Goal: Information Seeking & Learning: Compare options

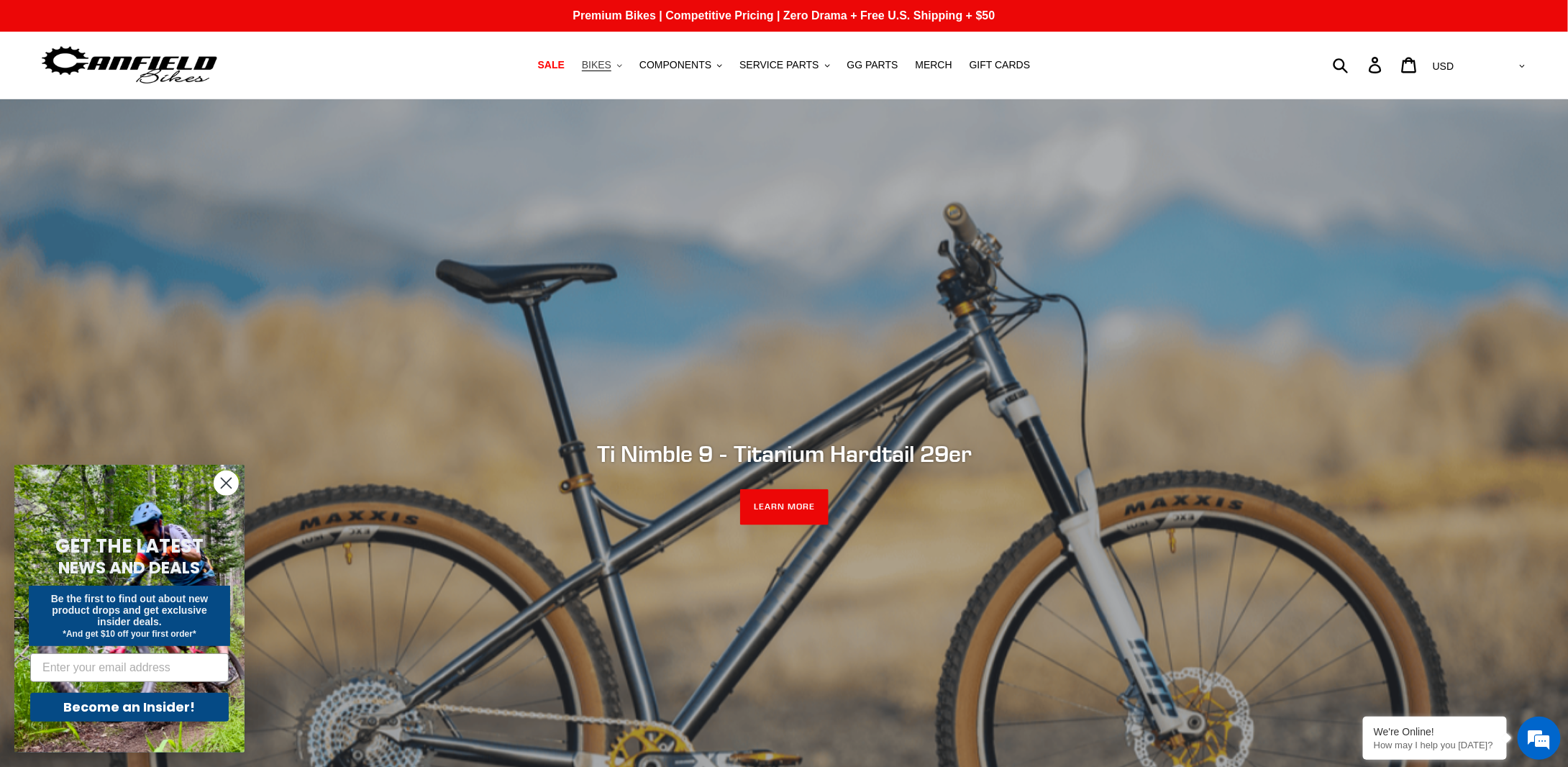
click at [611, 69] on span "BIKES" at bounding box center [596, 65] width 29 height 13
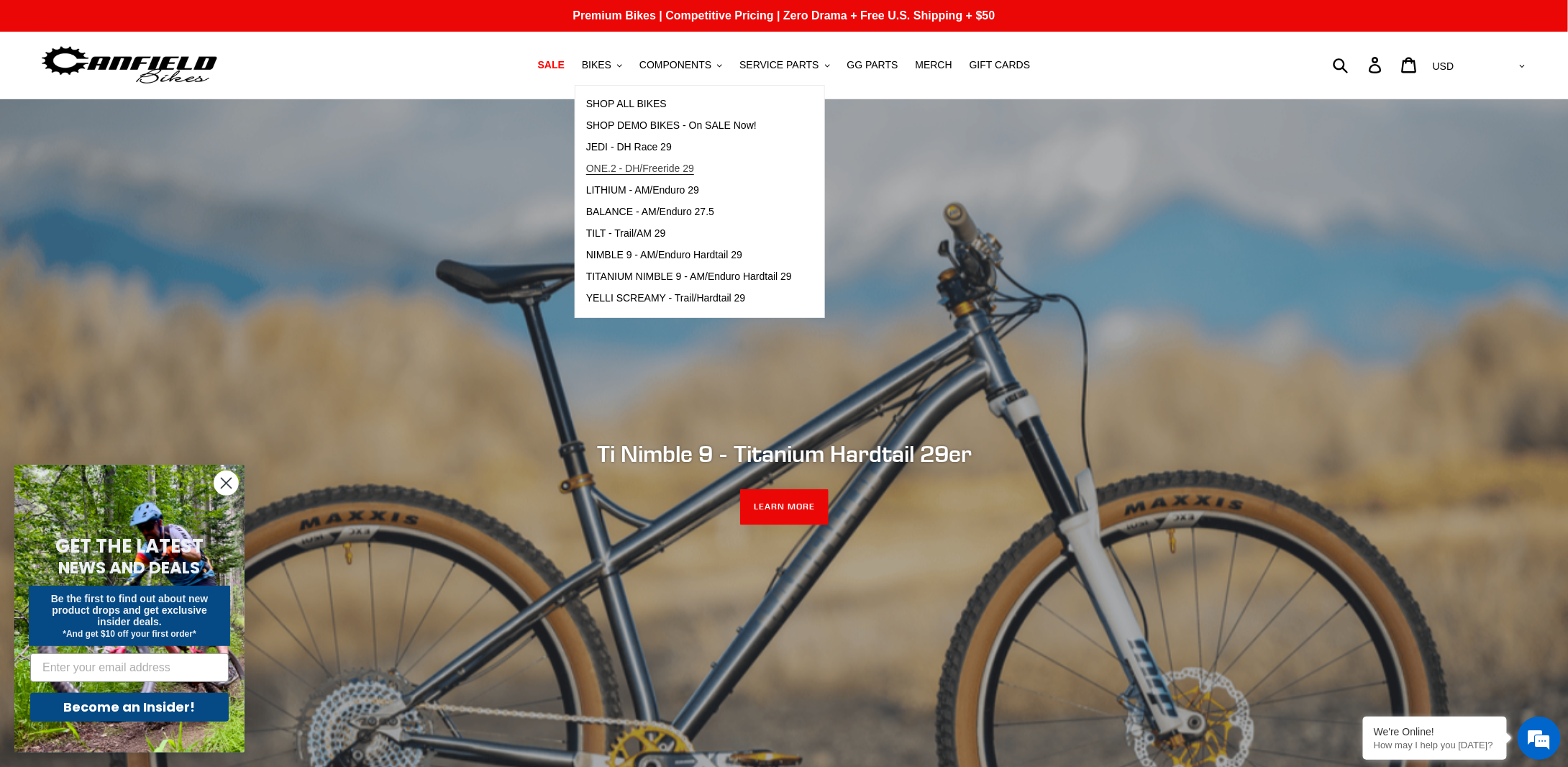
click at [657, 165] on span "ONE.2 - DH/Freeride 29" at bounding box center [639, 168] width 108 height 13
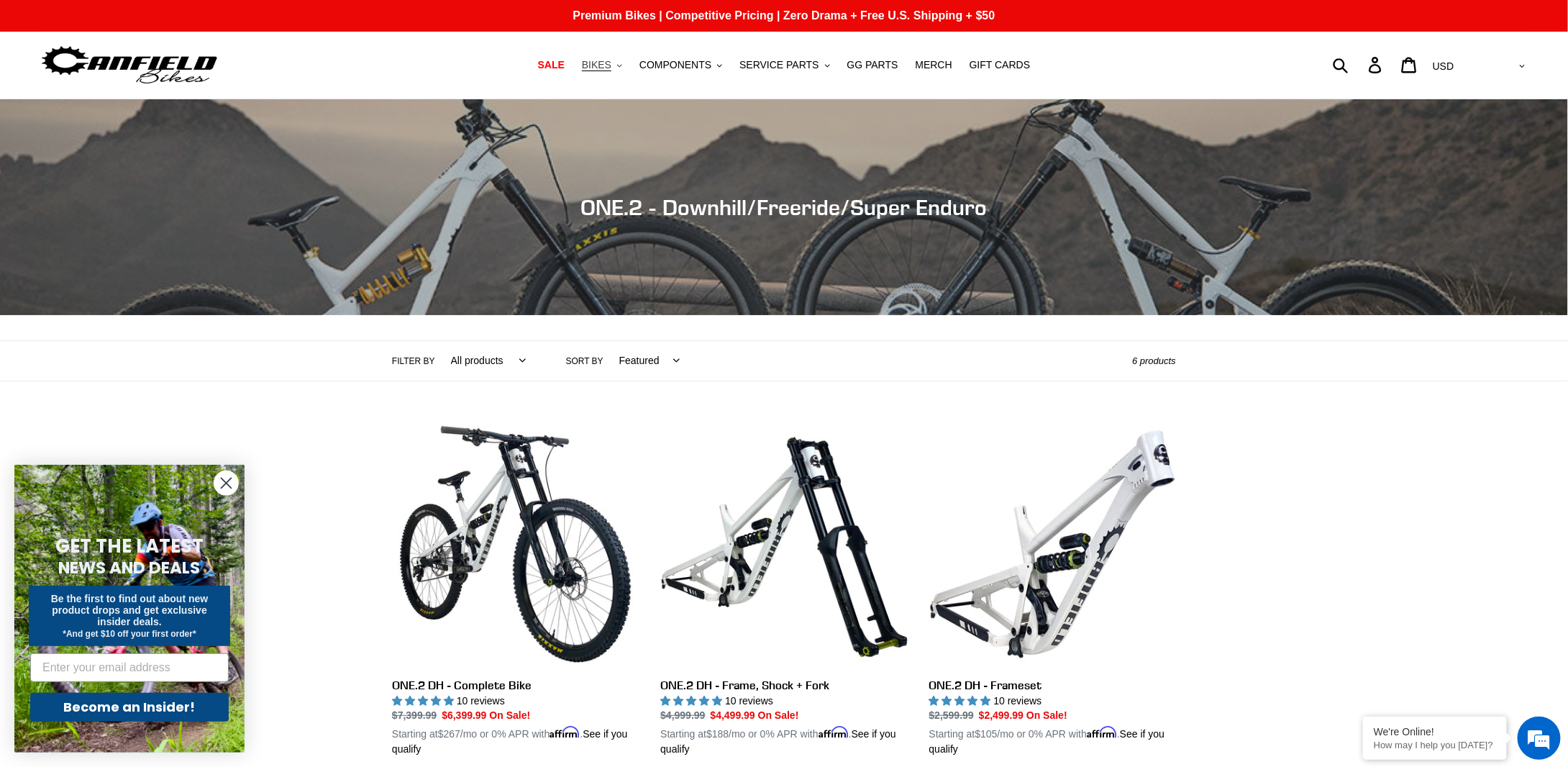
click at [611, 67] on span "BIKES" at bounding box center [596, 65] width 29 height 13
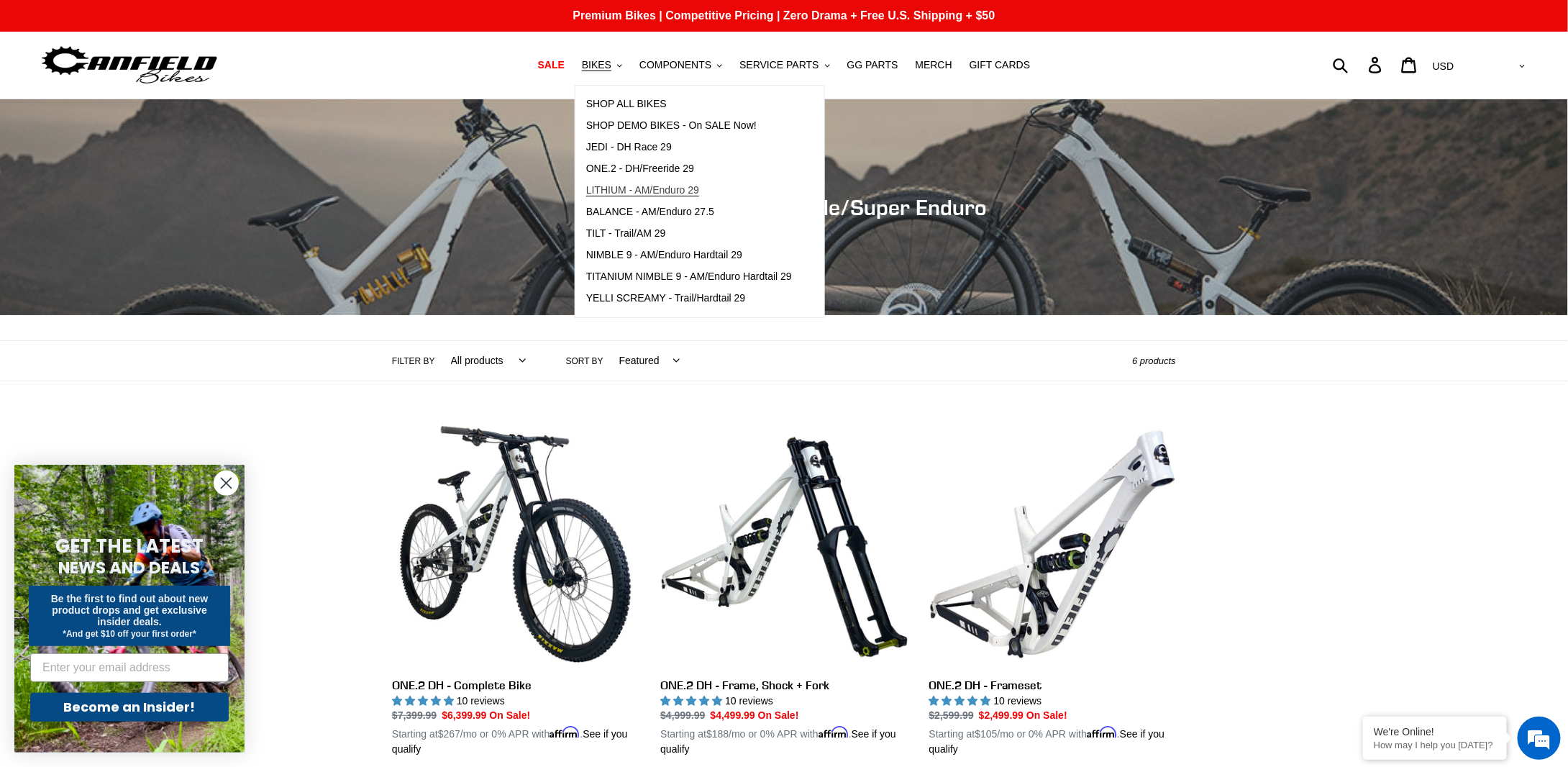
click at [641, 184] on span "LITHIUM - AM/Enduro 29" at bounding box center [642, 190] width 113 height 13
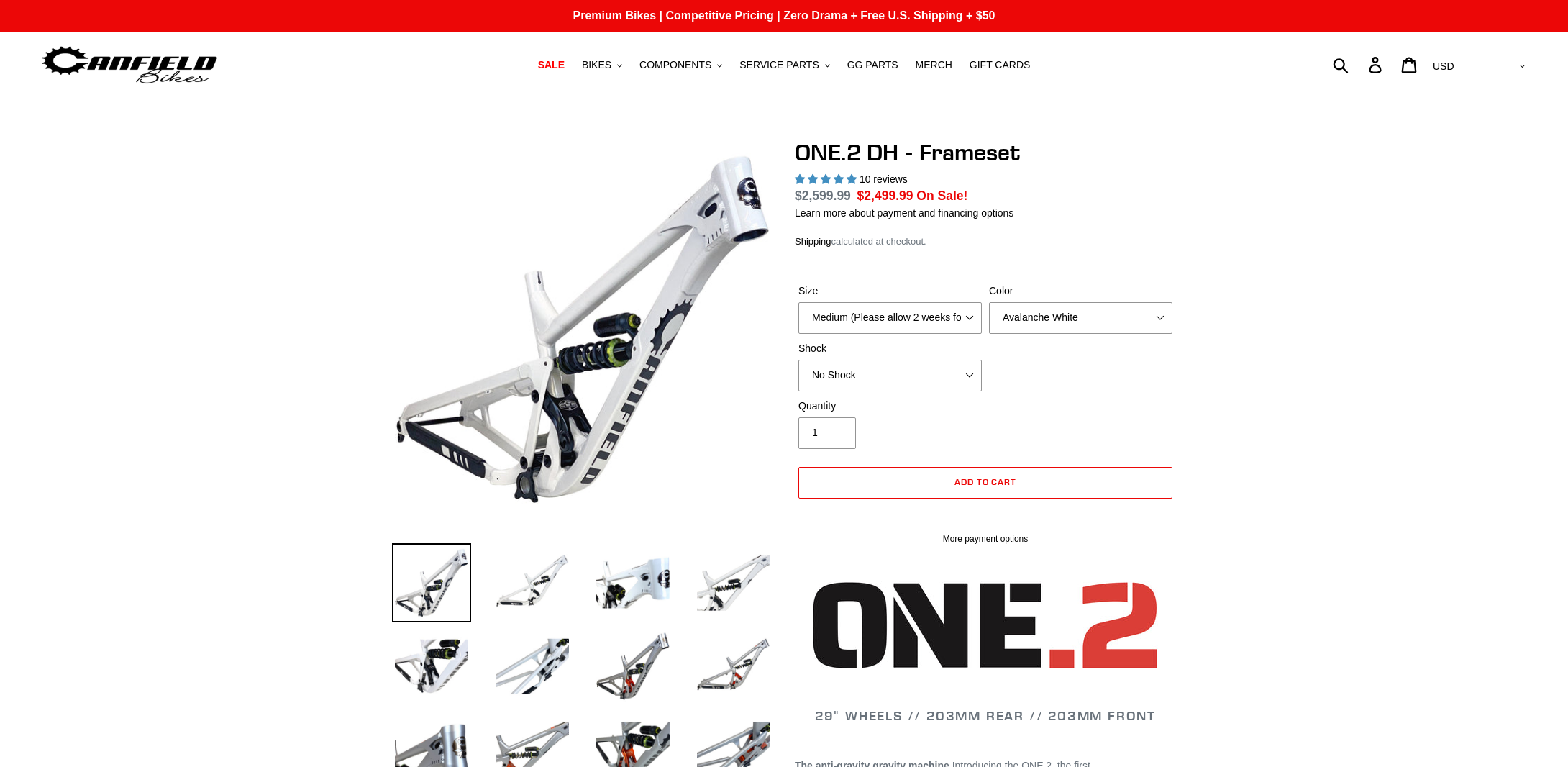
select select "highest-rating"
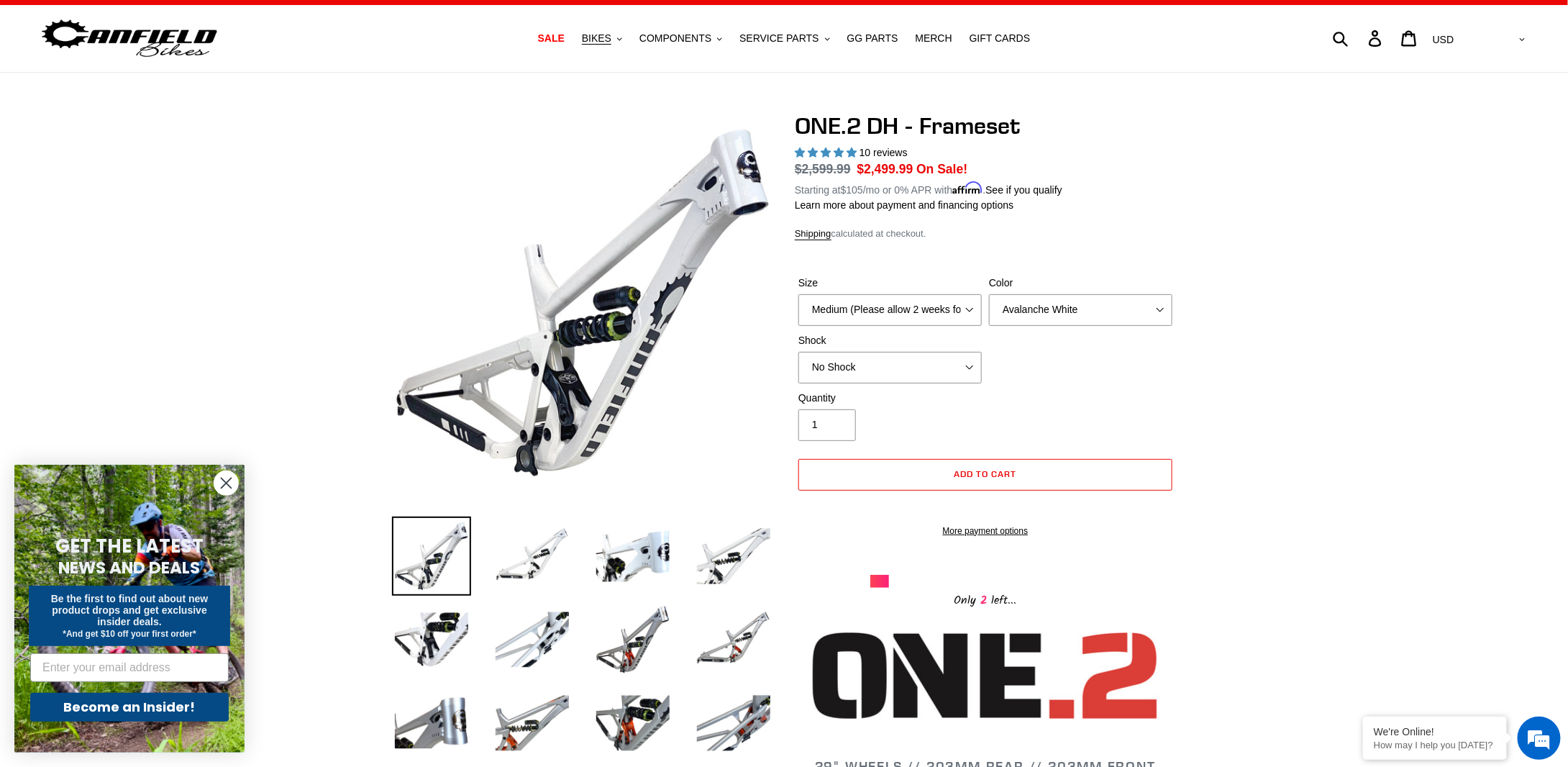
scroll to position [72, 0]
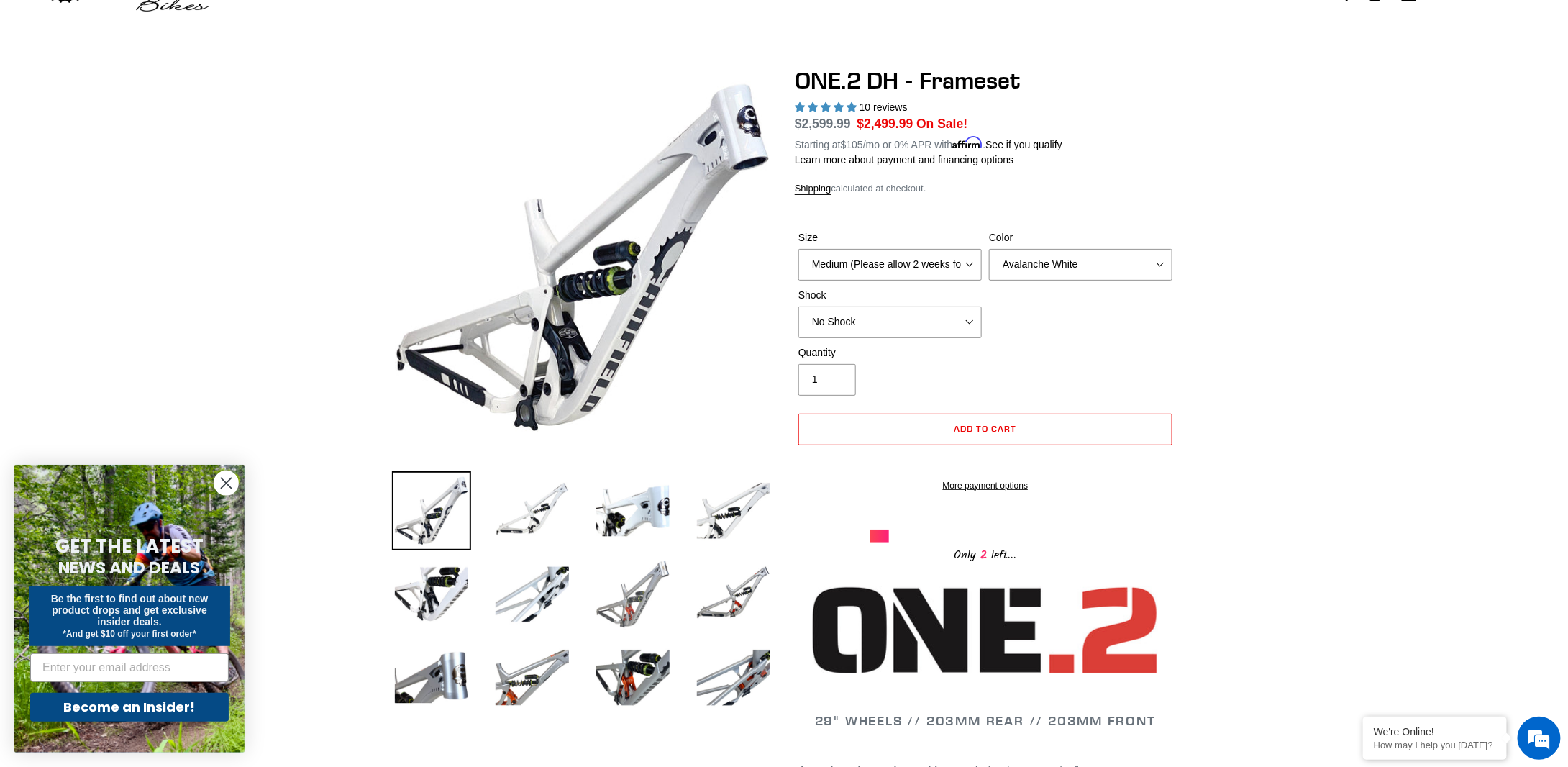
click at [631, 599] on img at bounding box center [633, 594] width 79 height 79
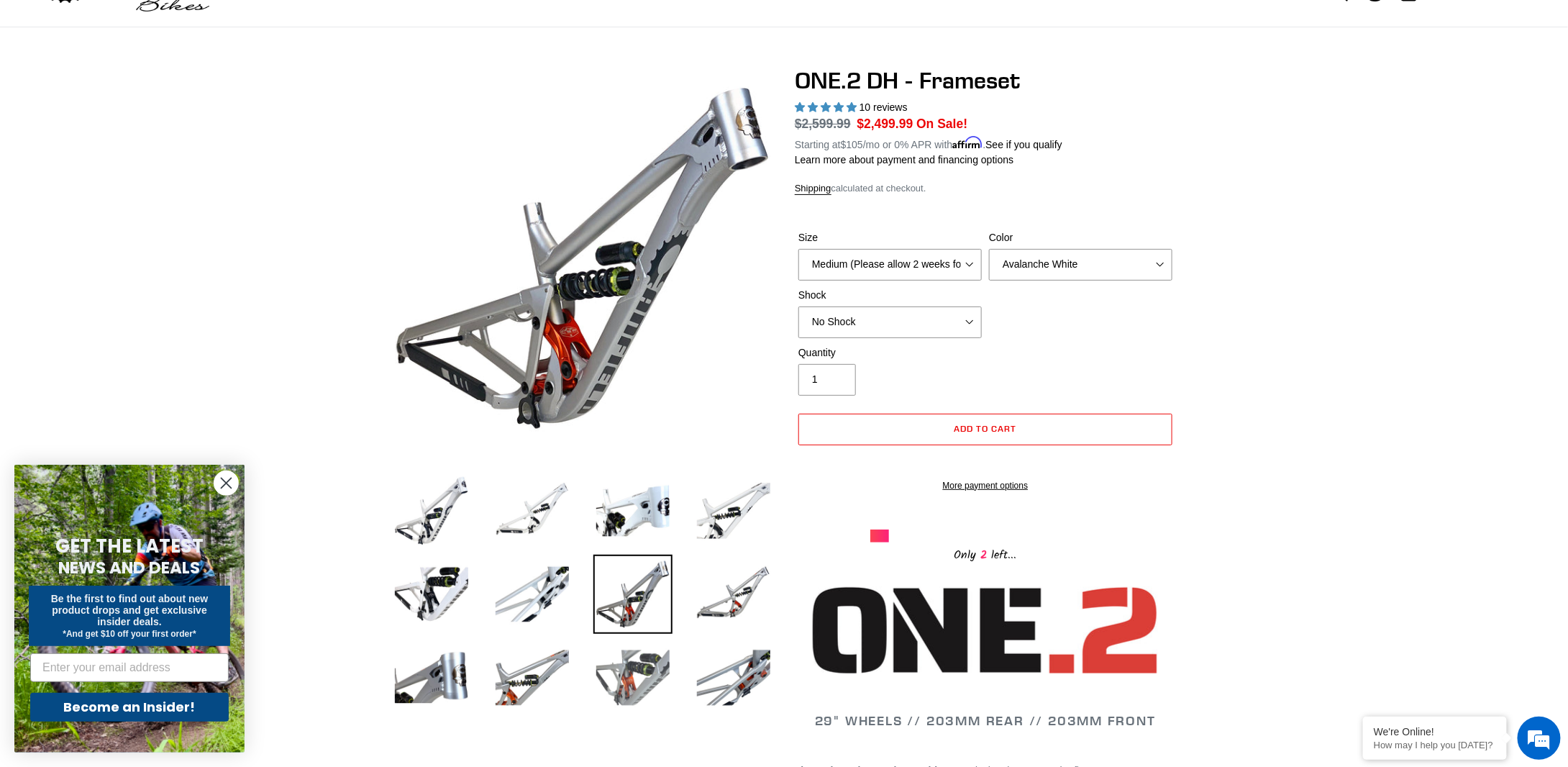
click at [650, 708] on img at bounding box center [633, 677] width 79 height 79
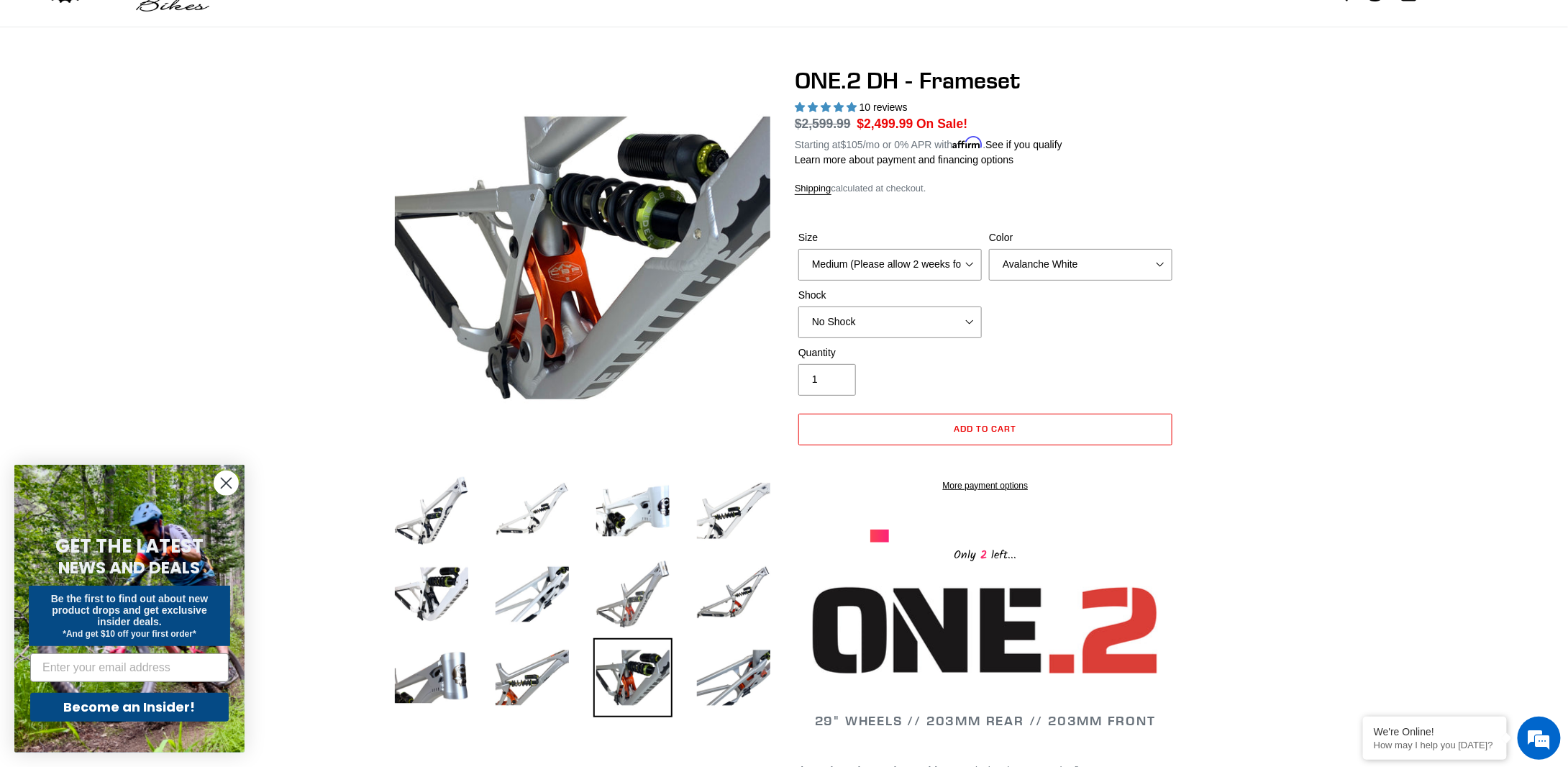
click at [649, 617] on img at bounding box center [633, 594] width 79 height 79
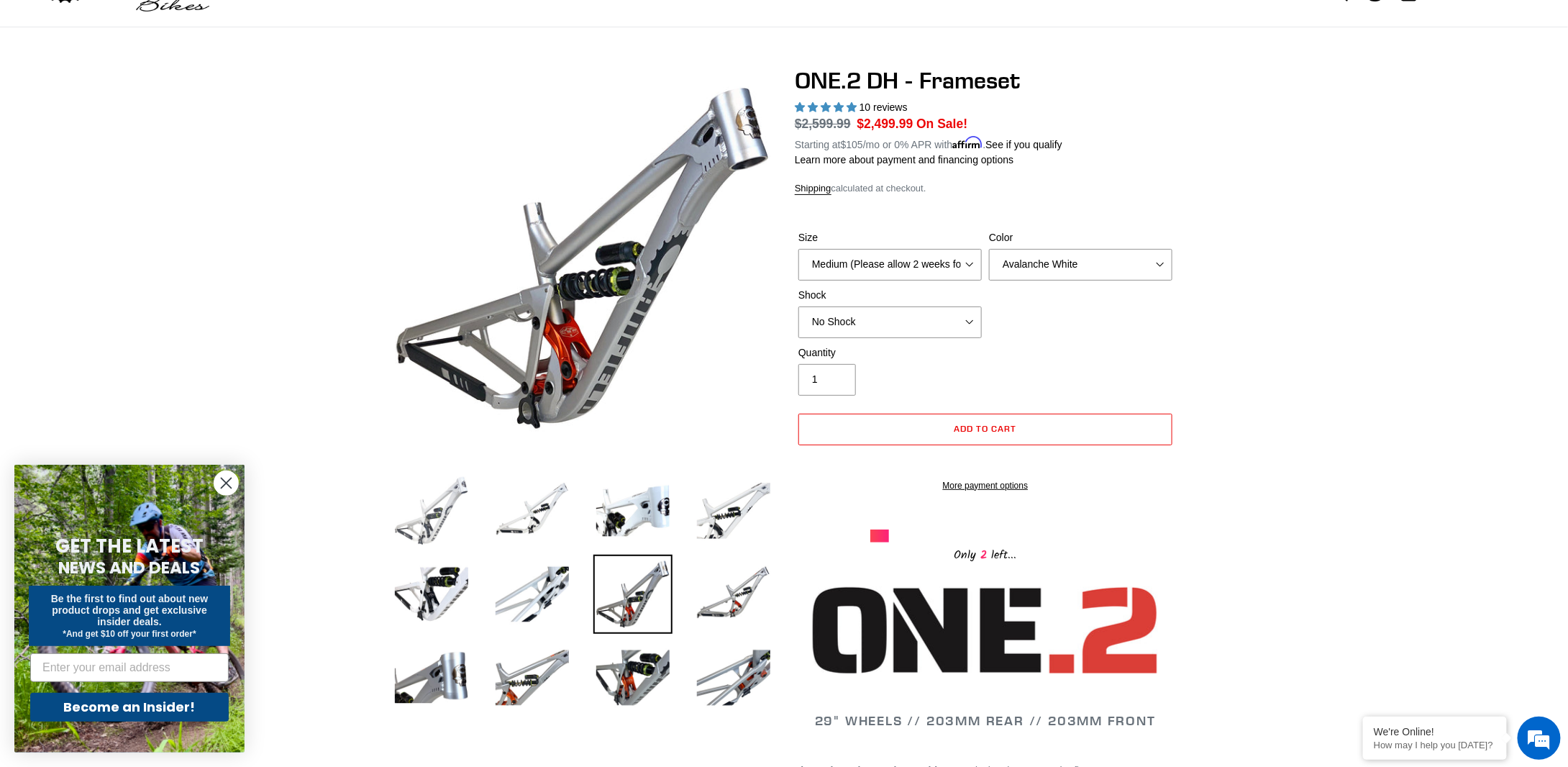
click at [442, 525] on img at bounding box center [432, 510] width 79 height 79
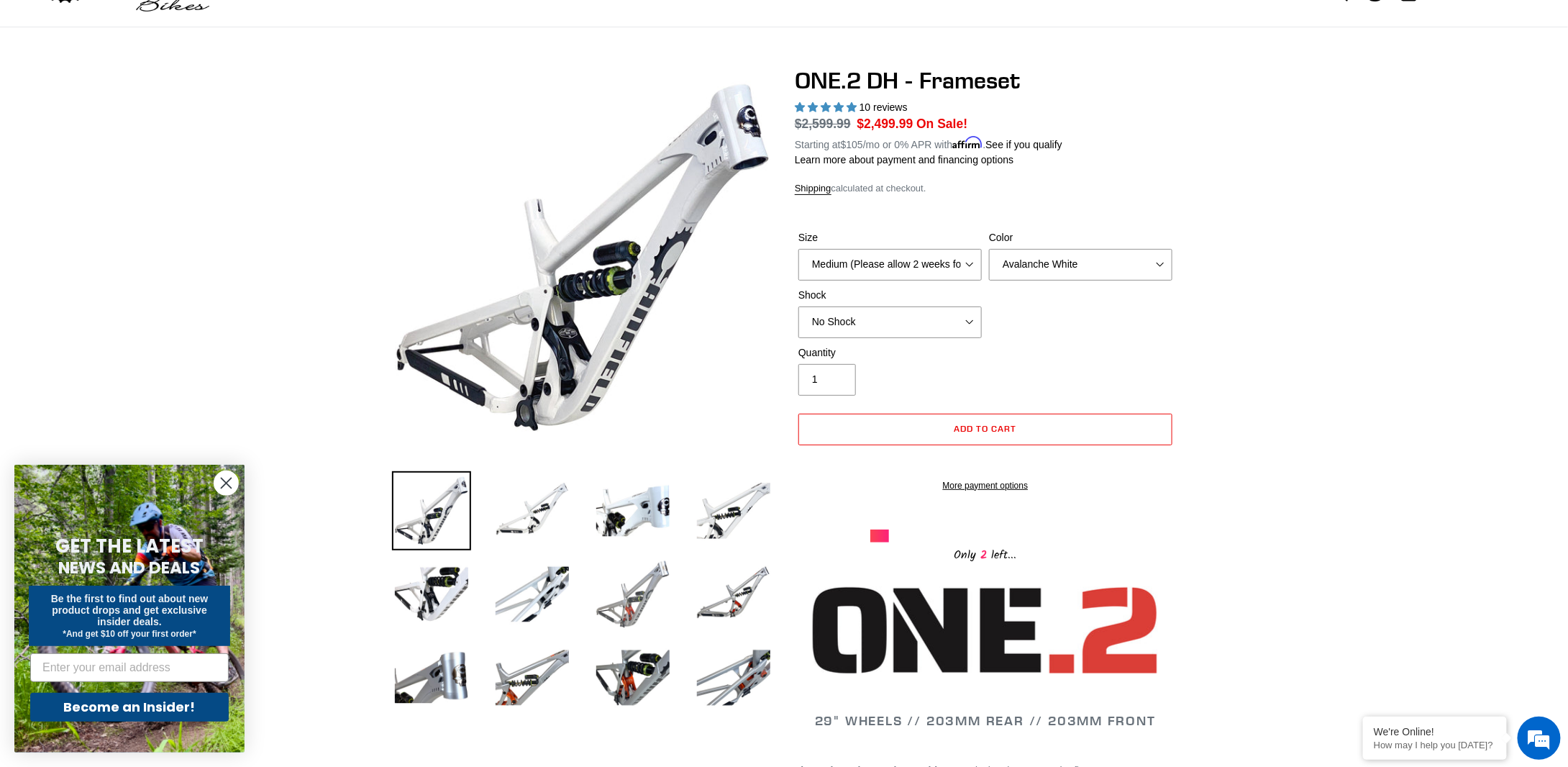
click at [598, 610] on img at bounding box center [633, 594] width 79 height 79
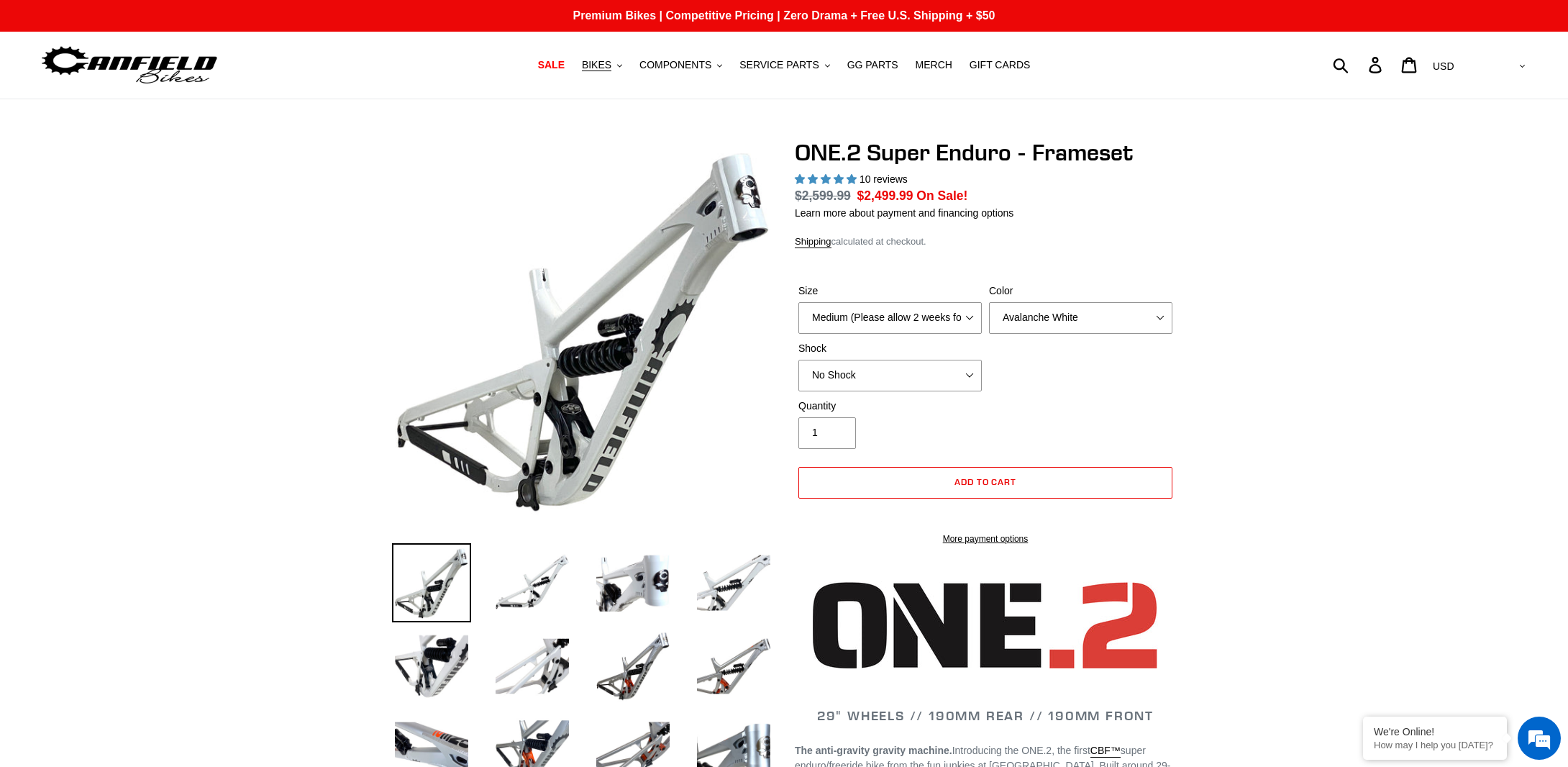
select select "highest-rating"
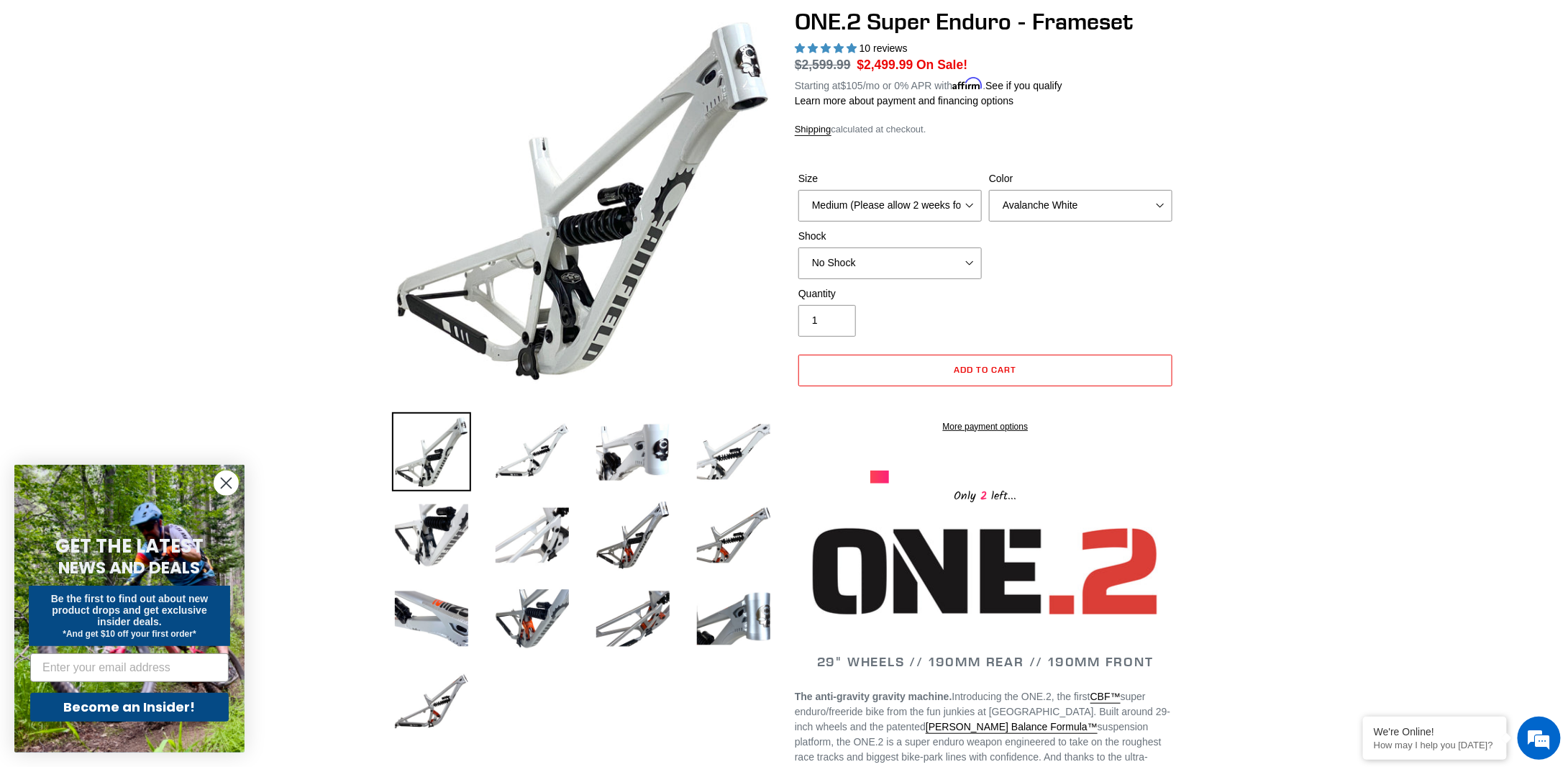
scroll to position [144, 0]
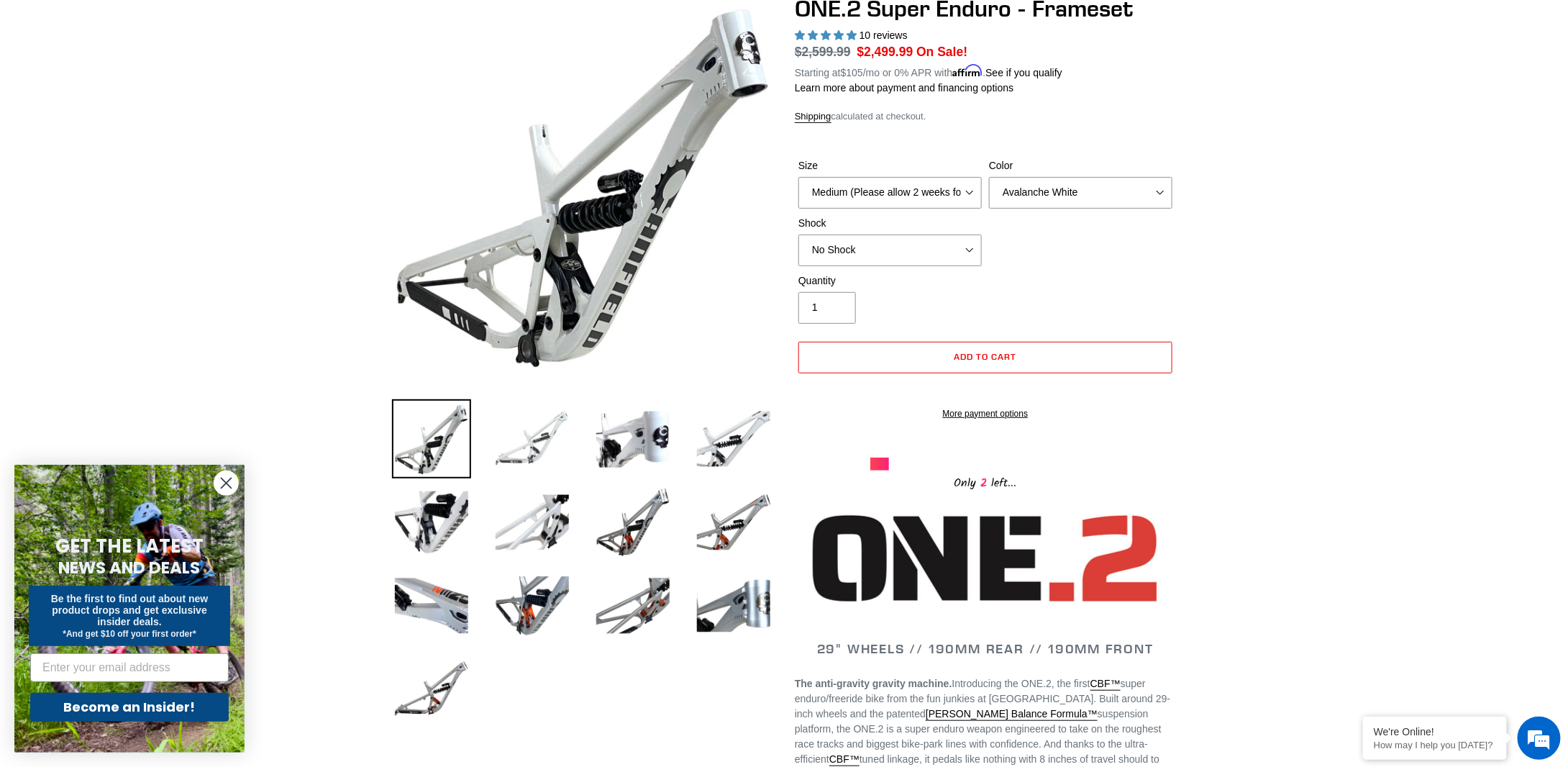
click at [525, 452] on img at bounding box center [532, 438] width 79 height 79
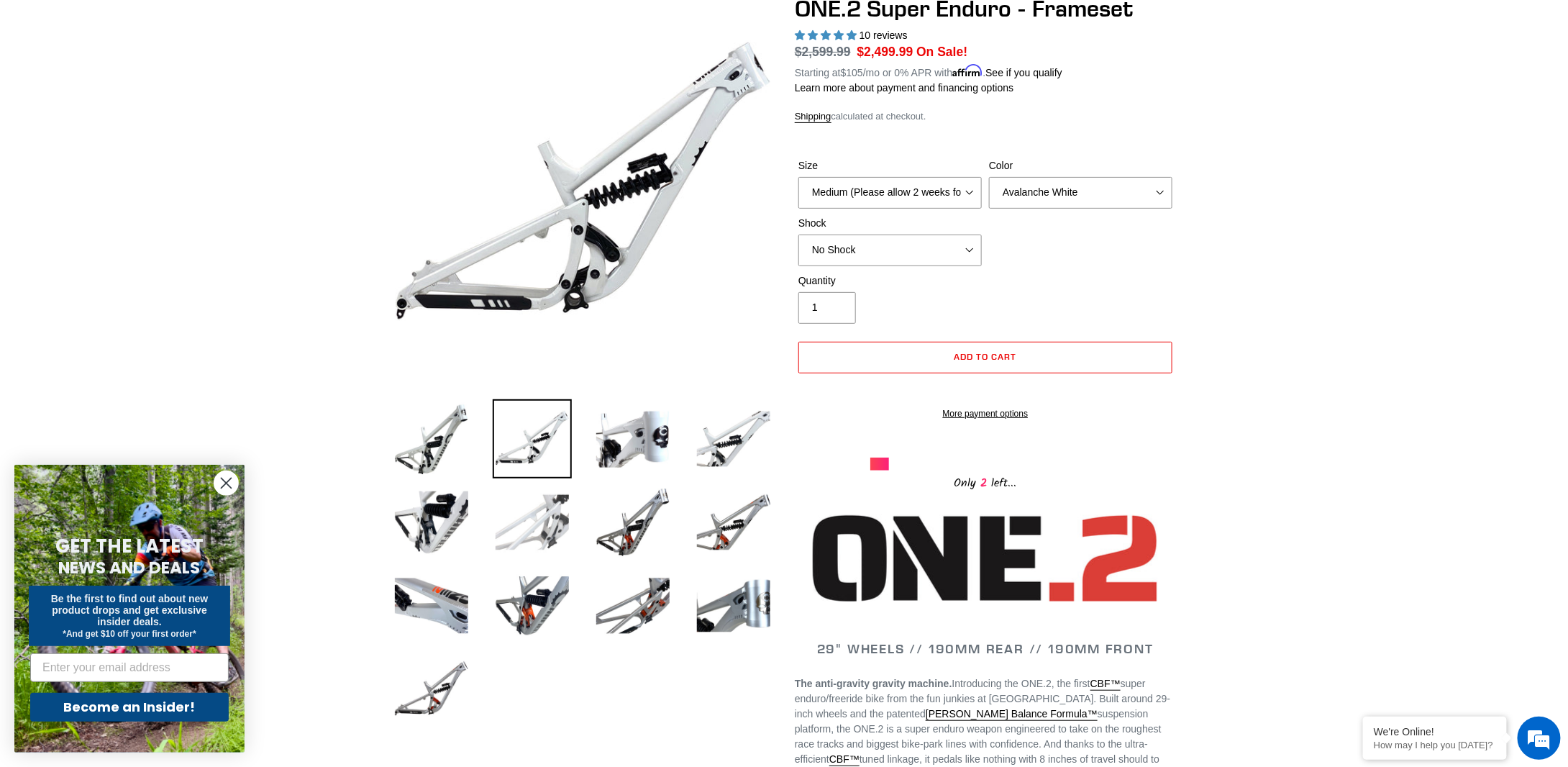
click at [539, 535] on img at bounding box center [532, 522] width 79 height 79
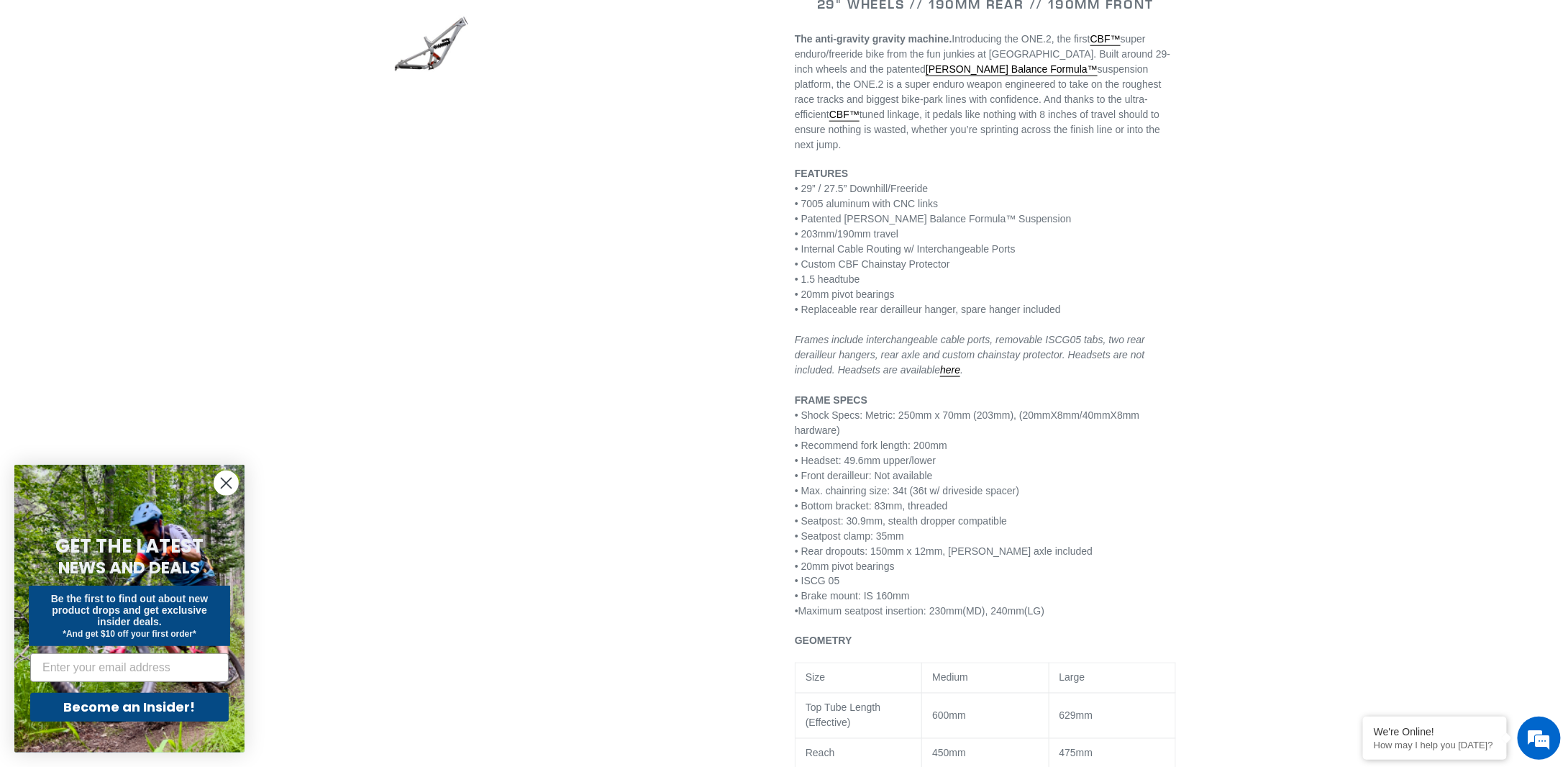
scroll to position [791, 0]
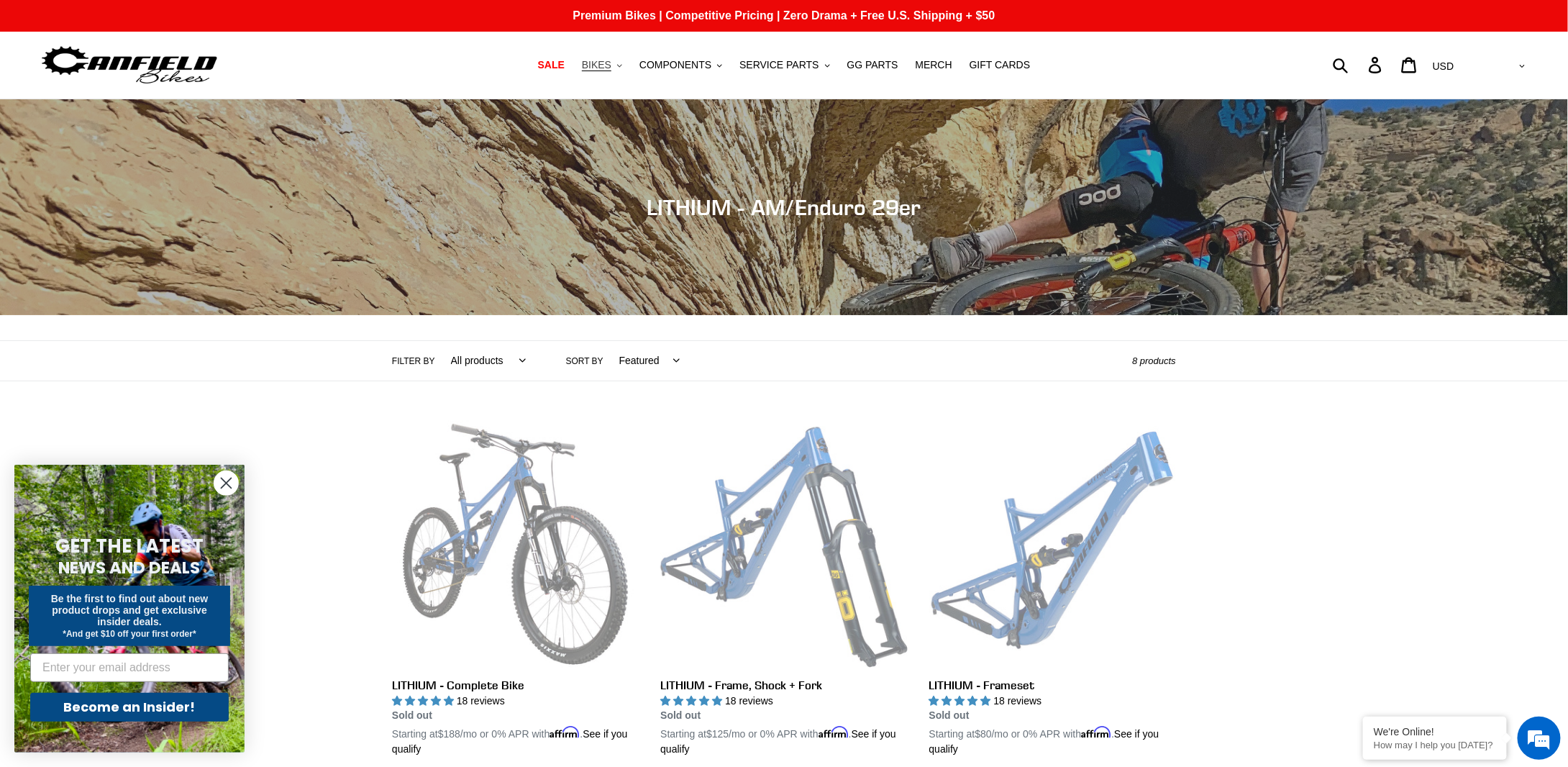
click at [611, 67] on span "BIKES" at bounding box center [596, 65] width 29 height 13
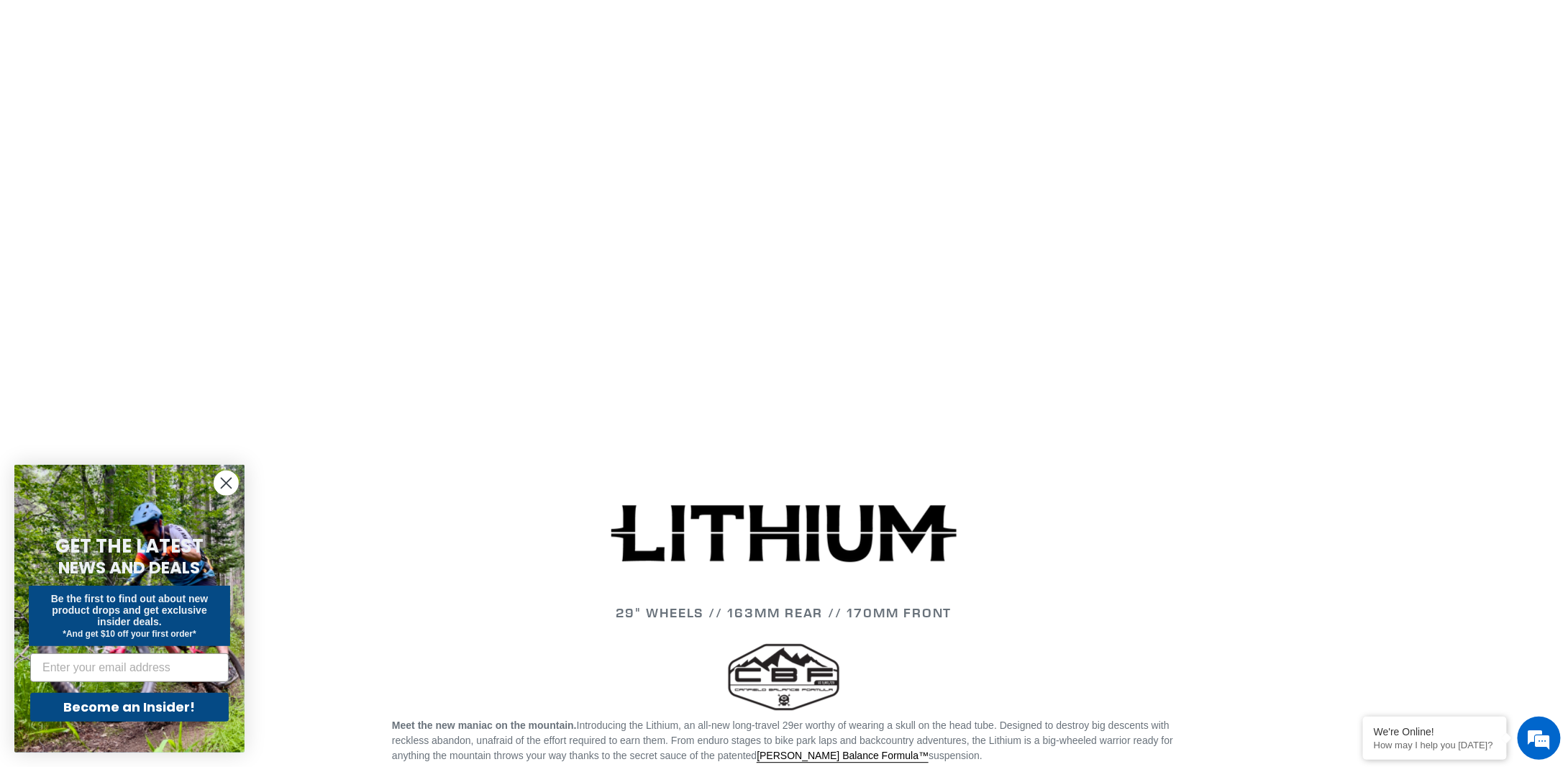
scroll to position [1511, 0]
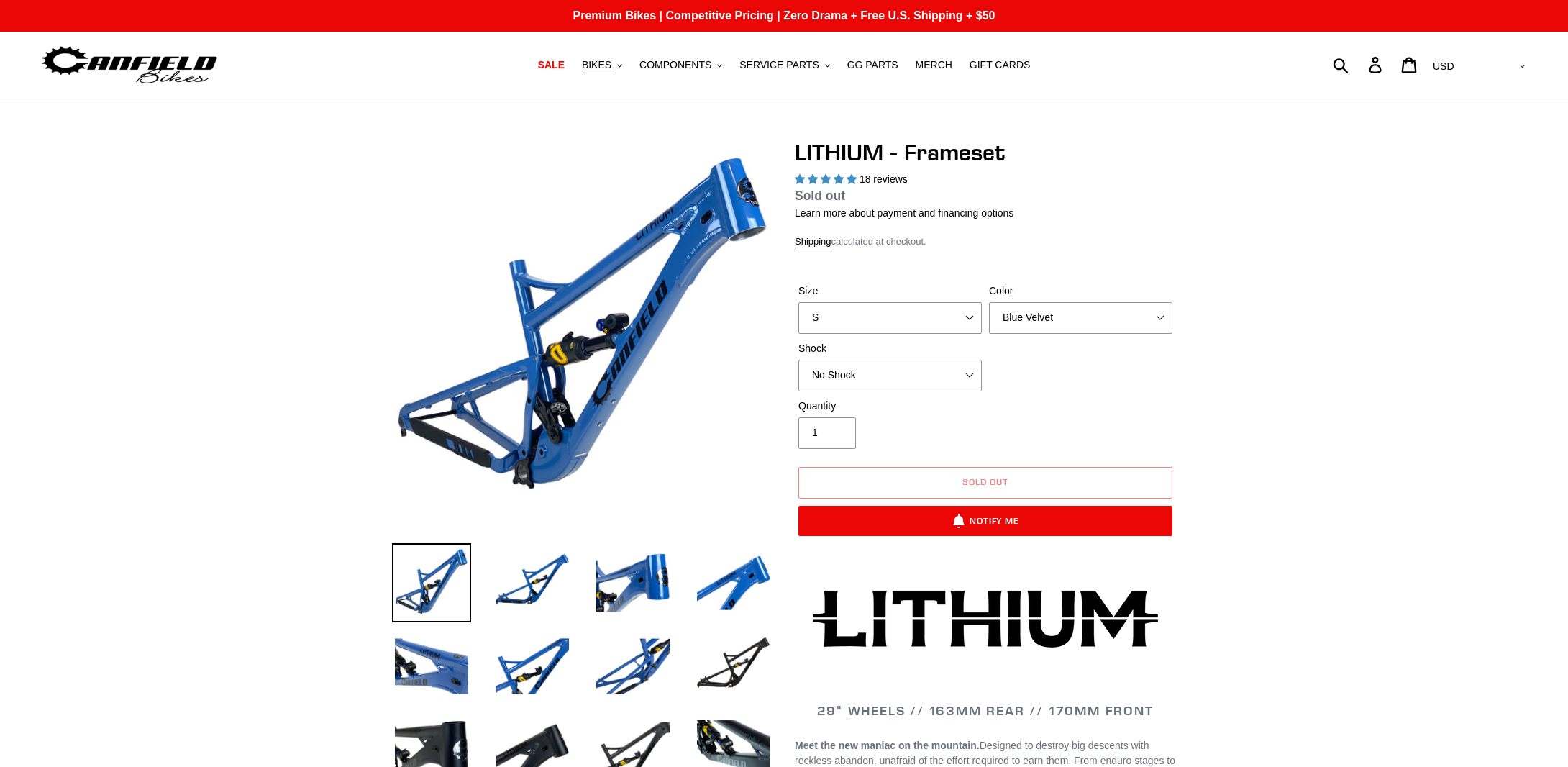
select select "highest-rating"
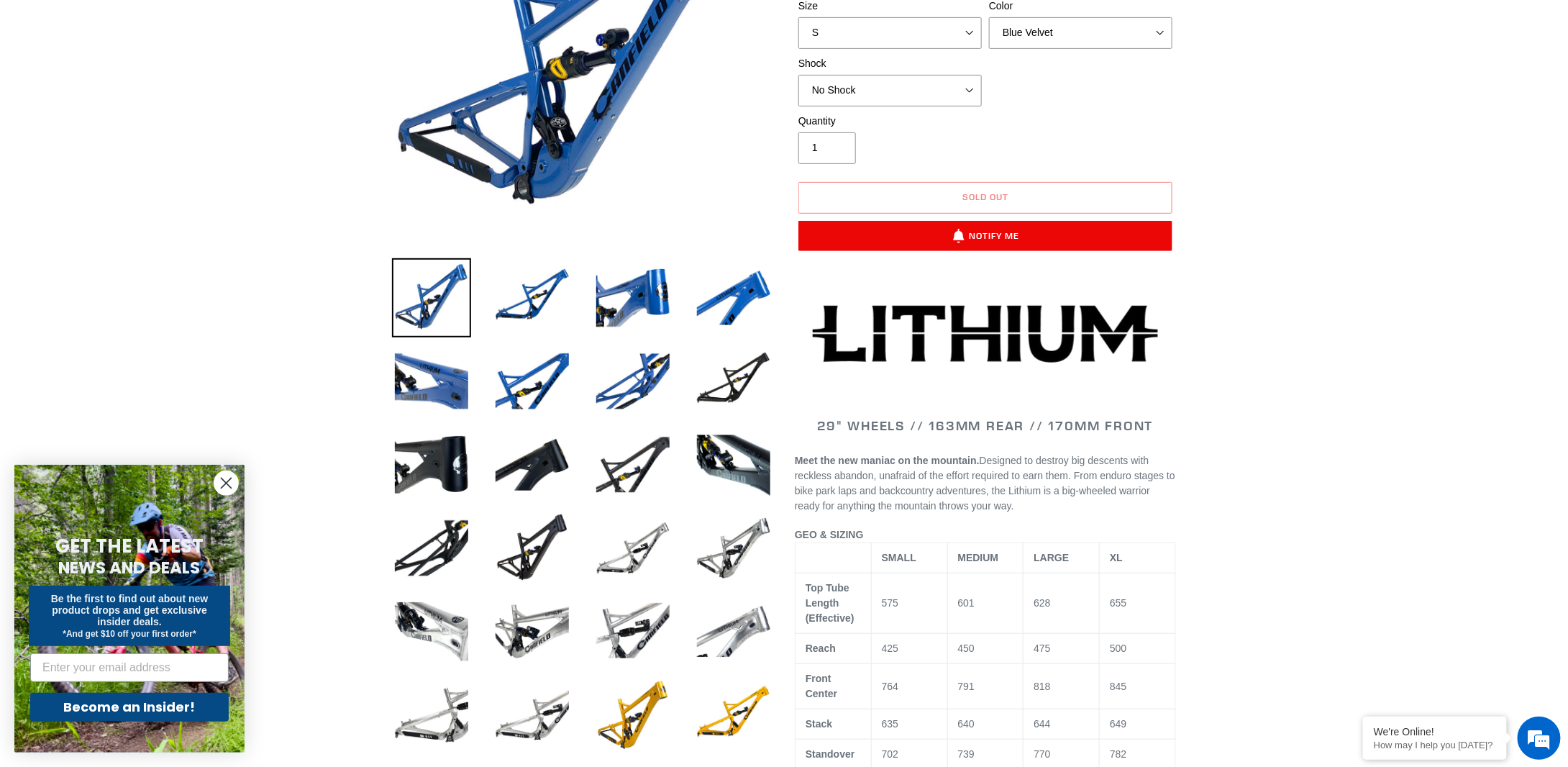
scroll to position [288, 0]
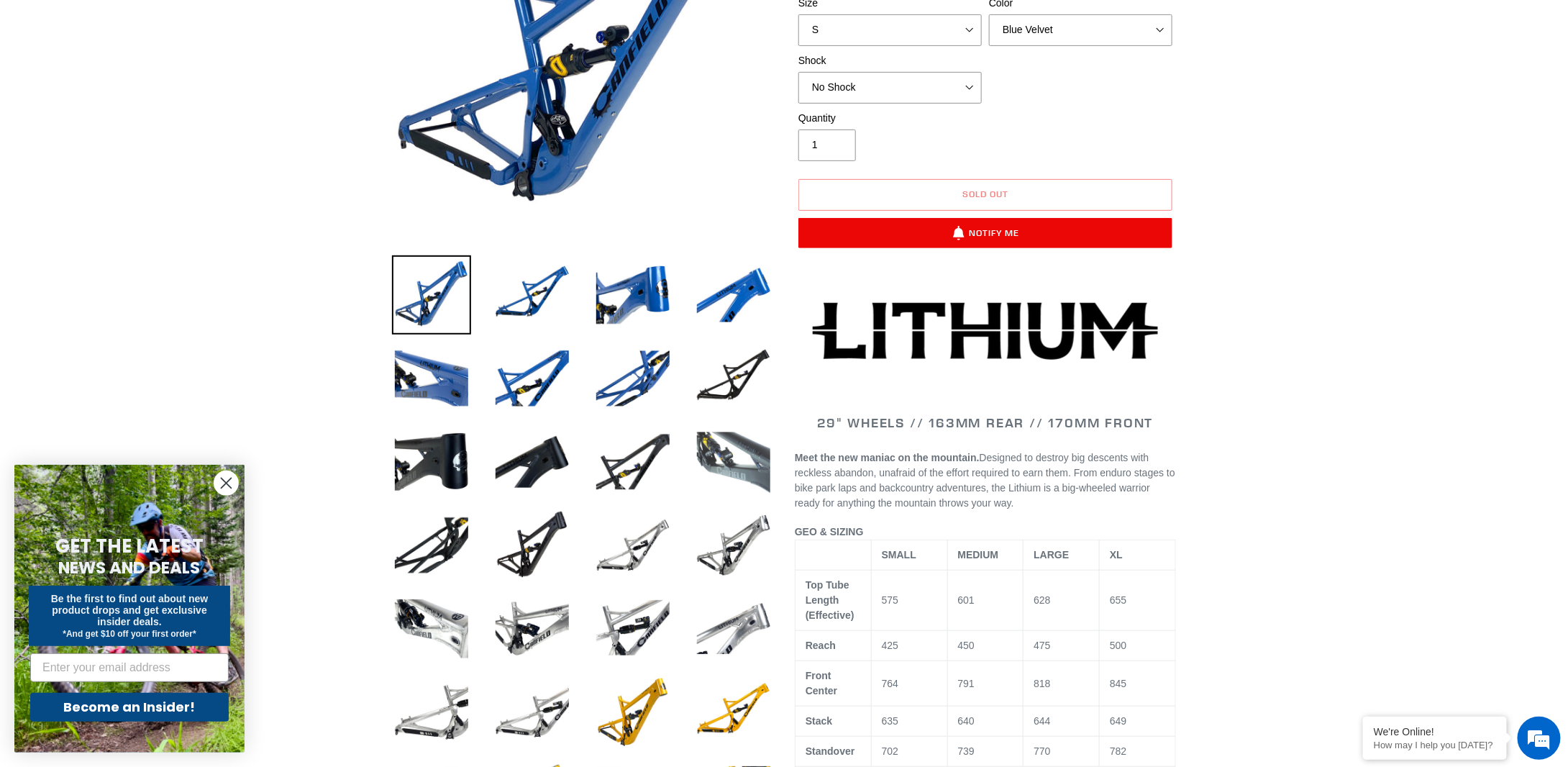
click at [721, 454] on img at bounding box center [733, 462] width 79 height 79
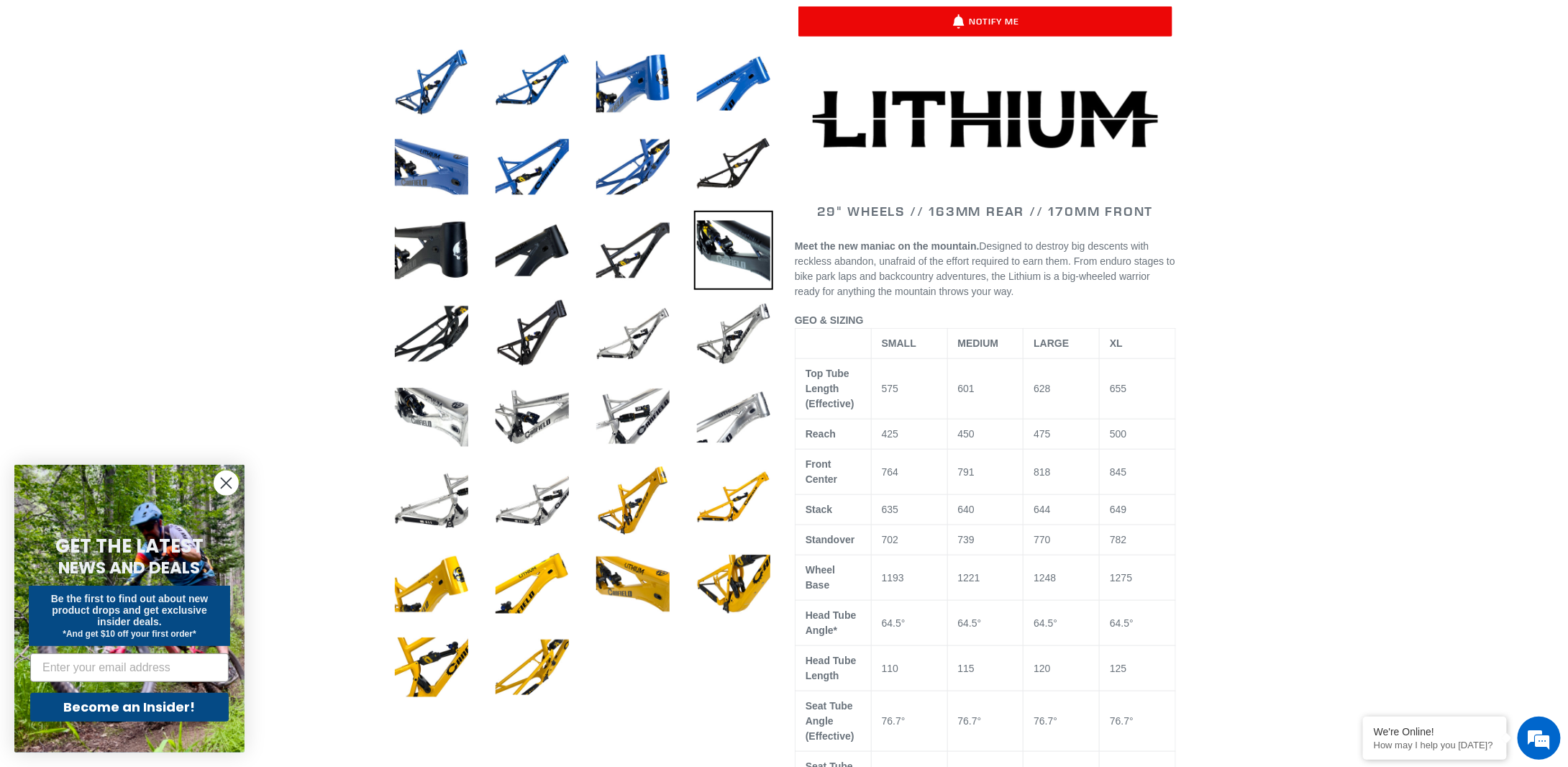
scroll to position [504, 0]
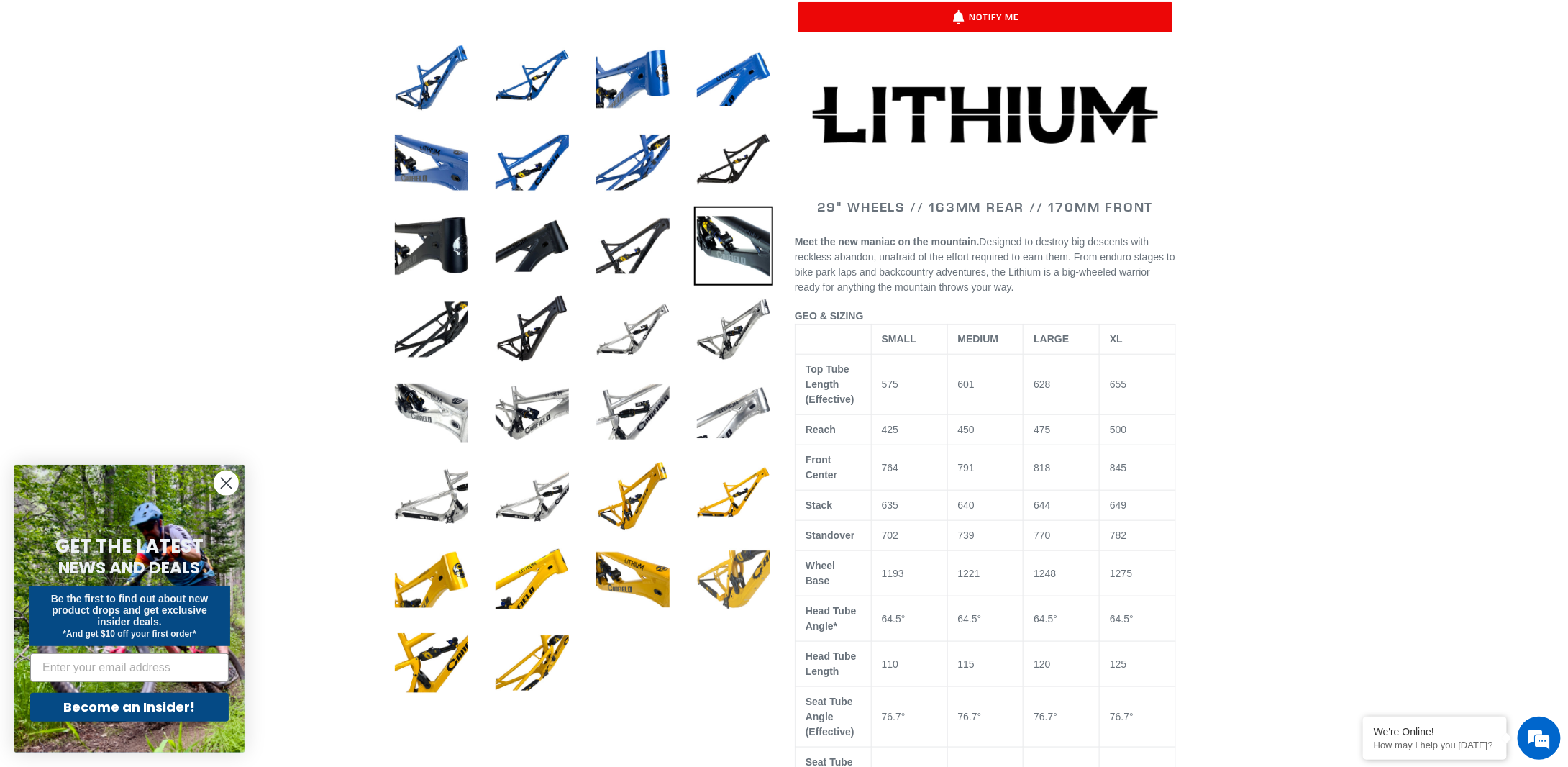
click at [733, 592] on img at bounding box center [733, 579] width 79 height 79
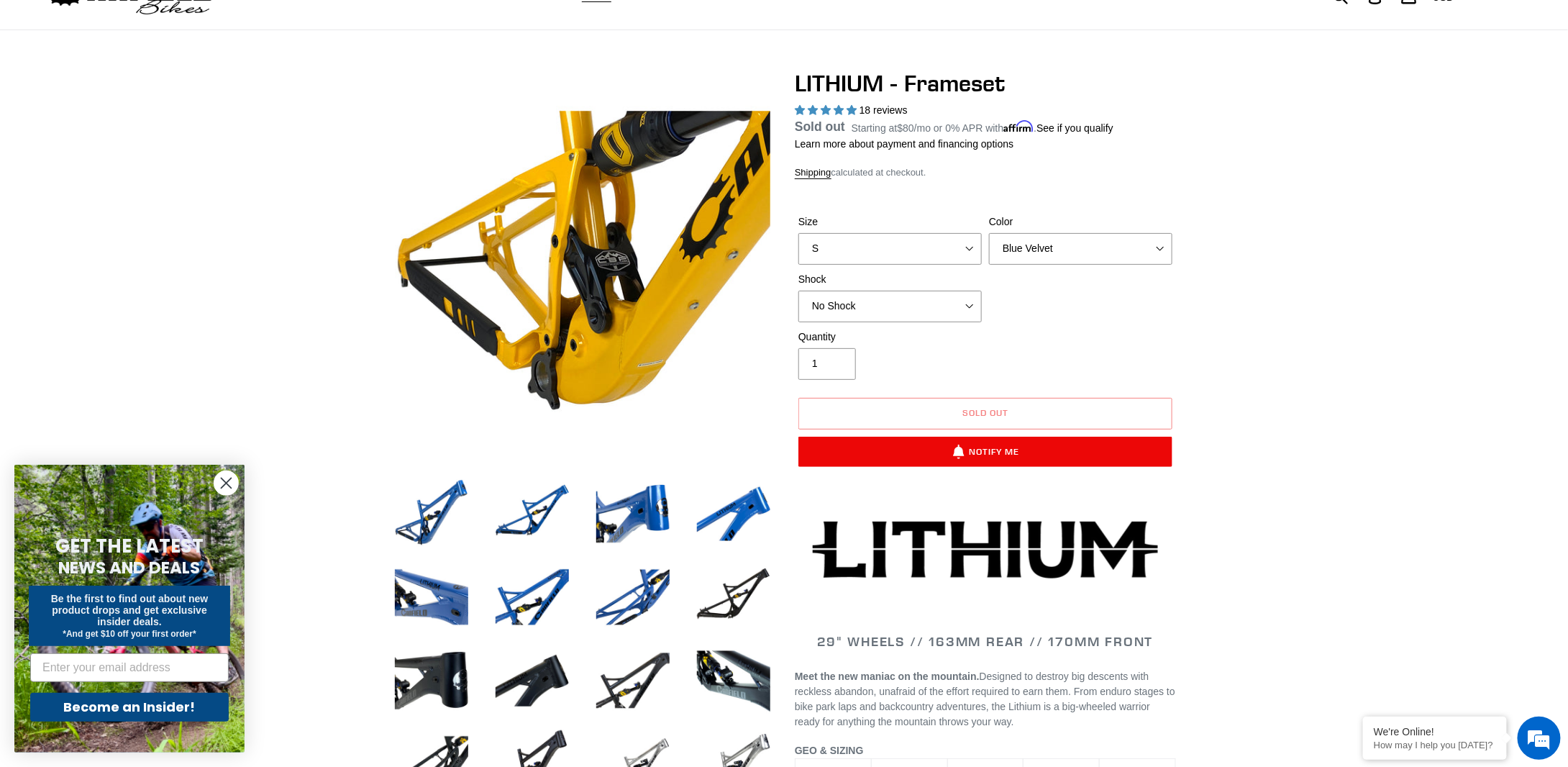
scroll to position [72, 0]
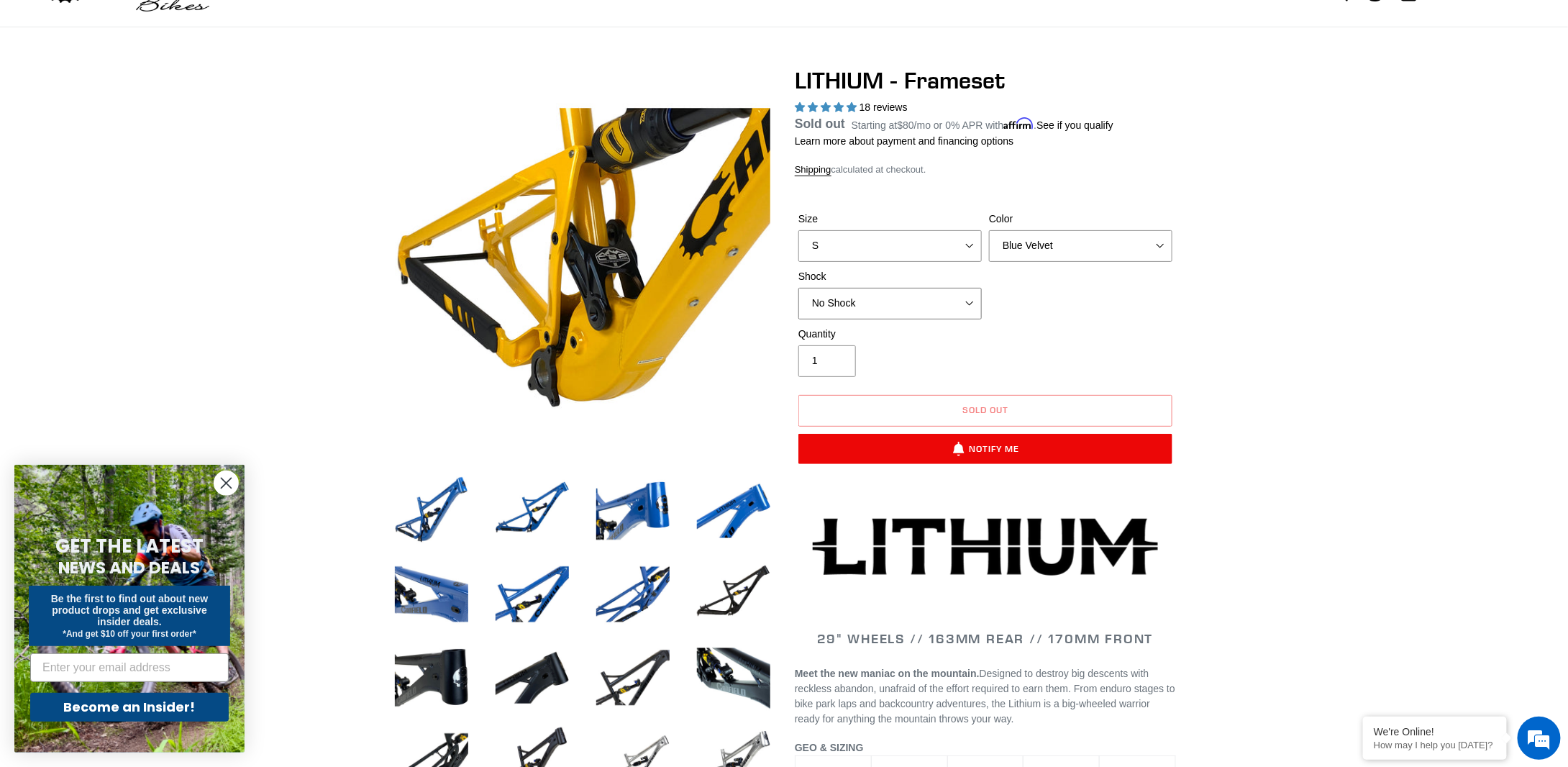
click at [924, 298] on select "No Shock Öhlins TTX2 Air Cane Creek DB Kitsuma Air Fox FLOAT X2 Factory Cane Cr…" at bounding box center [890, 303] width 184 height 32
click at [799, 304] on select "No Shock Öhlins TTX2 Air Cane Creek DB Kitsuma Air Fox FLOAT X2 Factory Cane Cr…" at bounding box center [890, 303] width 184 height 32
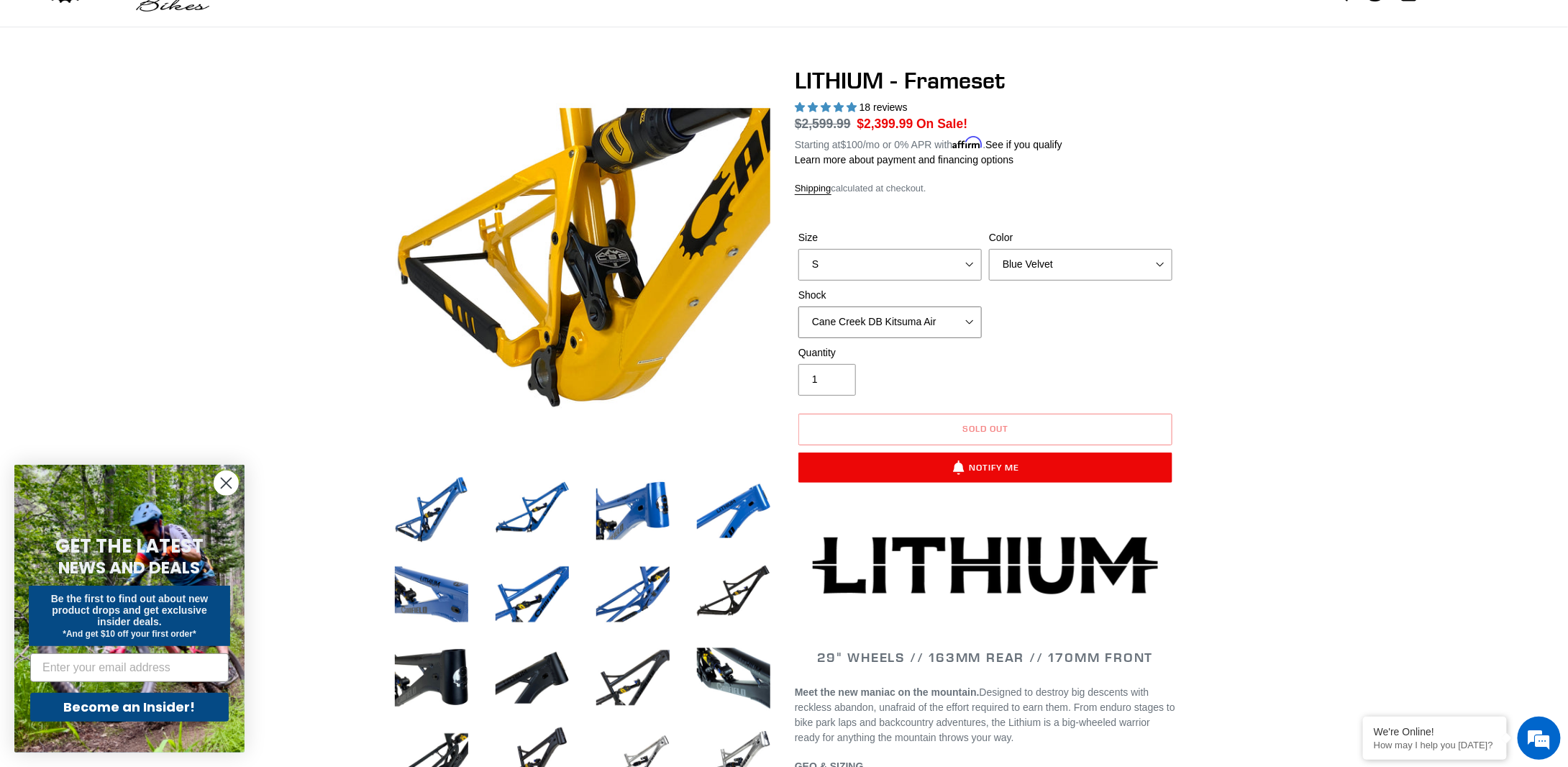
click at [926, 331] on select "No Shock Öhlins TTX2 Air Cane Creek DB Kitsuma Air Fox FLOAT X2 Factory Cane Cr…" at bounding box center [890, 323] width 184 height 32
click at [799, 307] on select "No Shock Öhlins TTX2 Air Cane Creek DB Kitsuma Air Fox FLOAT X2 Factory Cane Cr…" at bounding box center [890, 323] width 184 height 32
click at [939, 329] on select "No Shock Öhlins TTX2 Air Cane Creek DB Kitsuma Air Fox FLOAT X2 Factory Cane Cr…" at bounding box center [890, 323] width 184 height 32
select select "No Shock"
click at [799, 307] on select "No Shock Öhlins TTX2 Air Cane Creek DB Kitsuma Air Fox FLOAT X2 Factory Cane Cr…" at bounding box center [890, 323] width 184 height 32
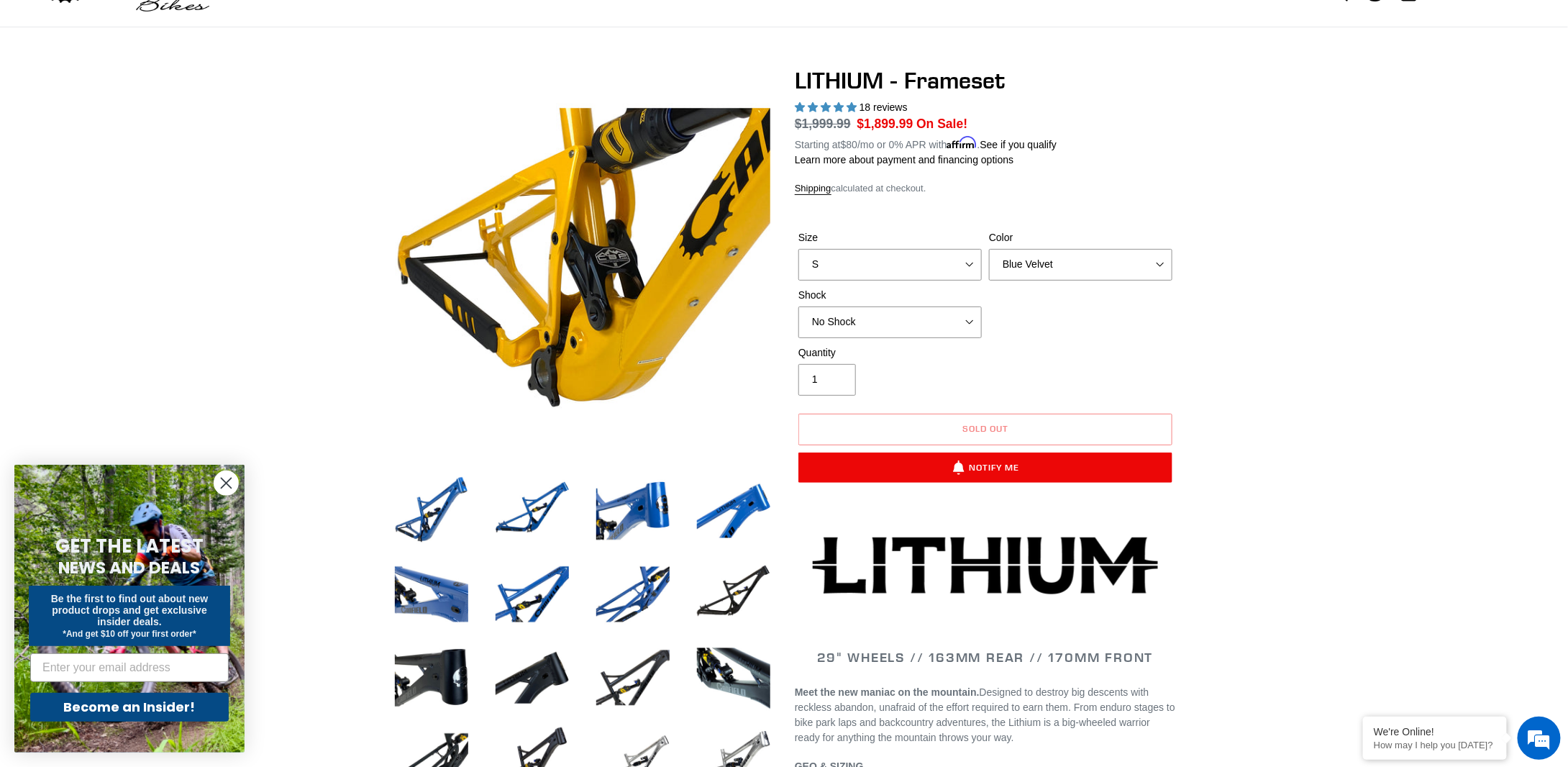
click at [1077, 264] on select "Blue Velvet Stealth Black" at bounding box center [1080, 265] width 184 height 32
click at [1058, 249] on select "Blue Velvet Stealth Black" at bounding box center [1080, 265] width 184 height 32
click at [989, 249] on select "Blue Velvet Stealth Black" at bounding box center [1080, 265] width 184 height 32
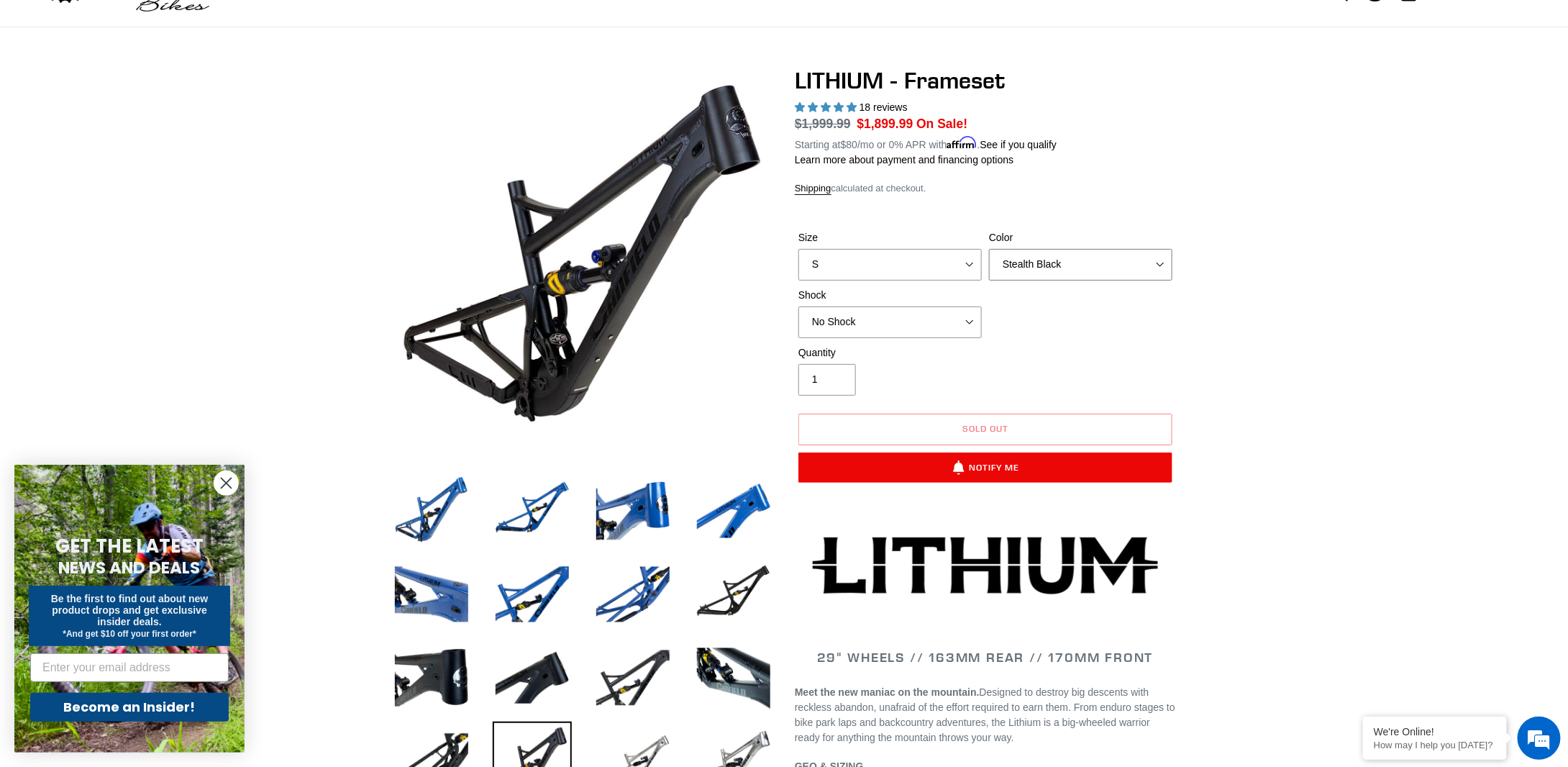
click at [1031, 268] on select "Blue Velvet Stealth Black" at bounding box center [1080, 265] width 184 height 32
click at [989, 249] on select "Blue Velvet Stealth Black" at bounding box center [1080, 265] width 184 height 32
click at [1033, 261] on select "Blue Velvet Stealth Black" at bounding box center [1080, 265] width 184 height 32
select select "Blue Velvet"
click at [989, 249] on select "Blue Velvet Stealth Black" at bounding box center [1080, 265] width 184 height 32
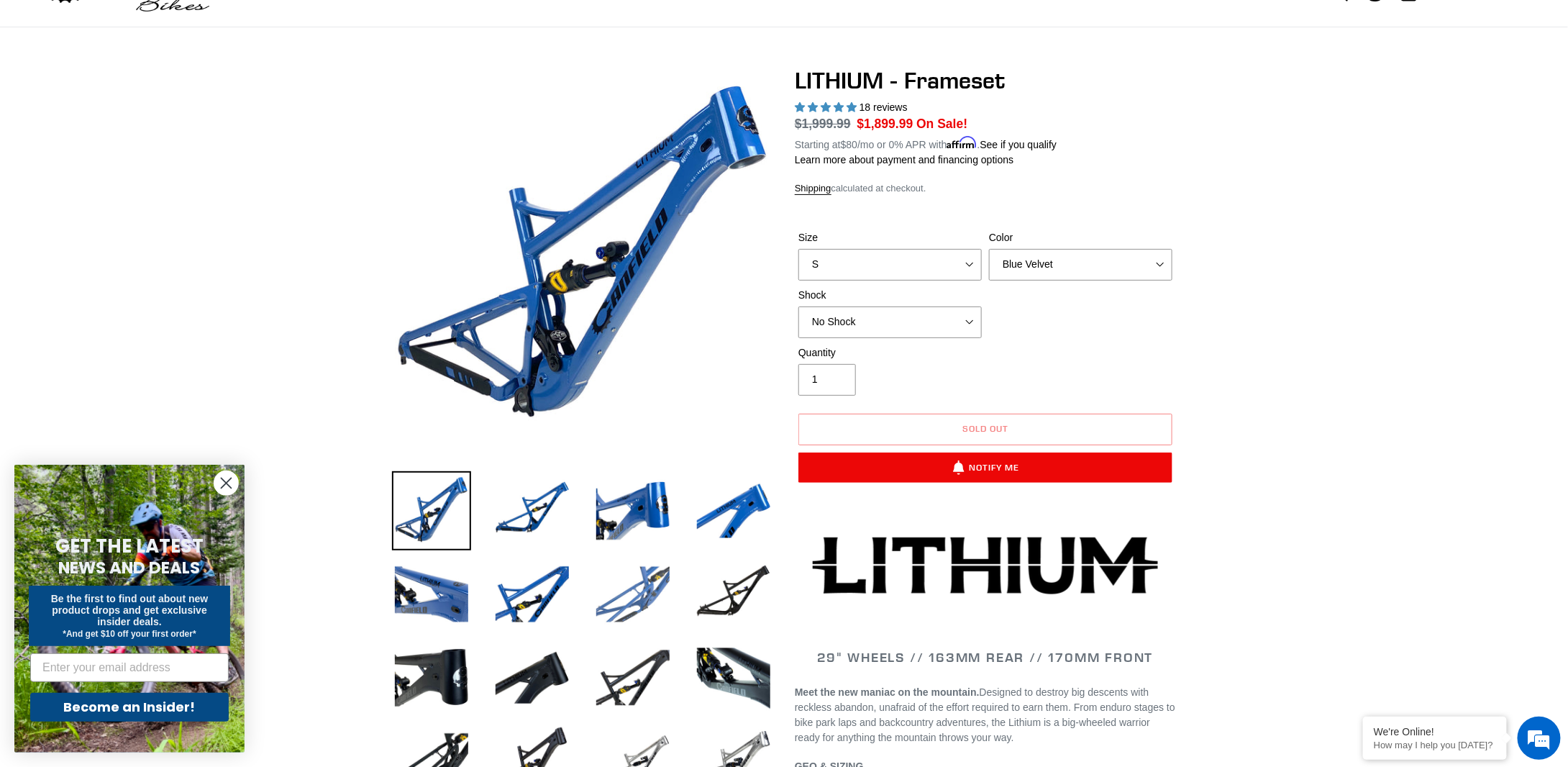
click at [629, 601] on img at bounding box center [633, 594] width 79 height 79
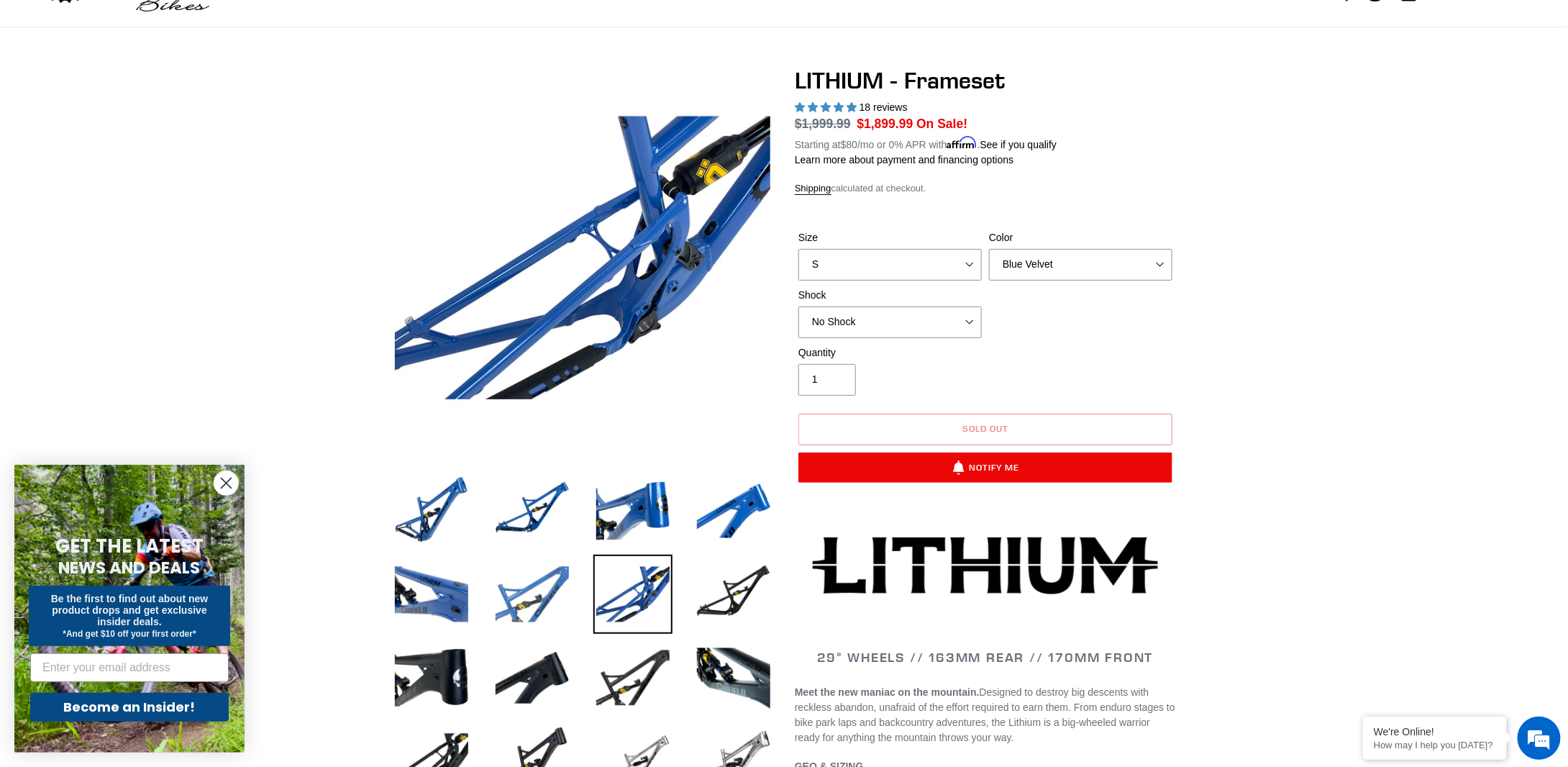
click at [520, 608] on img at bounding box center [532, 594] width 79 height 79
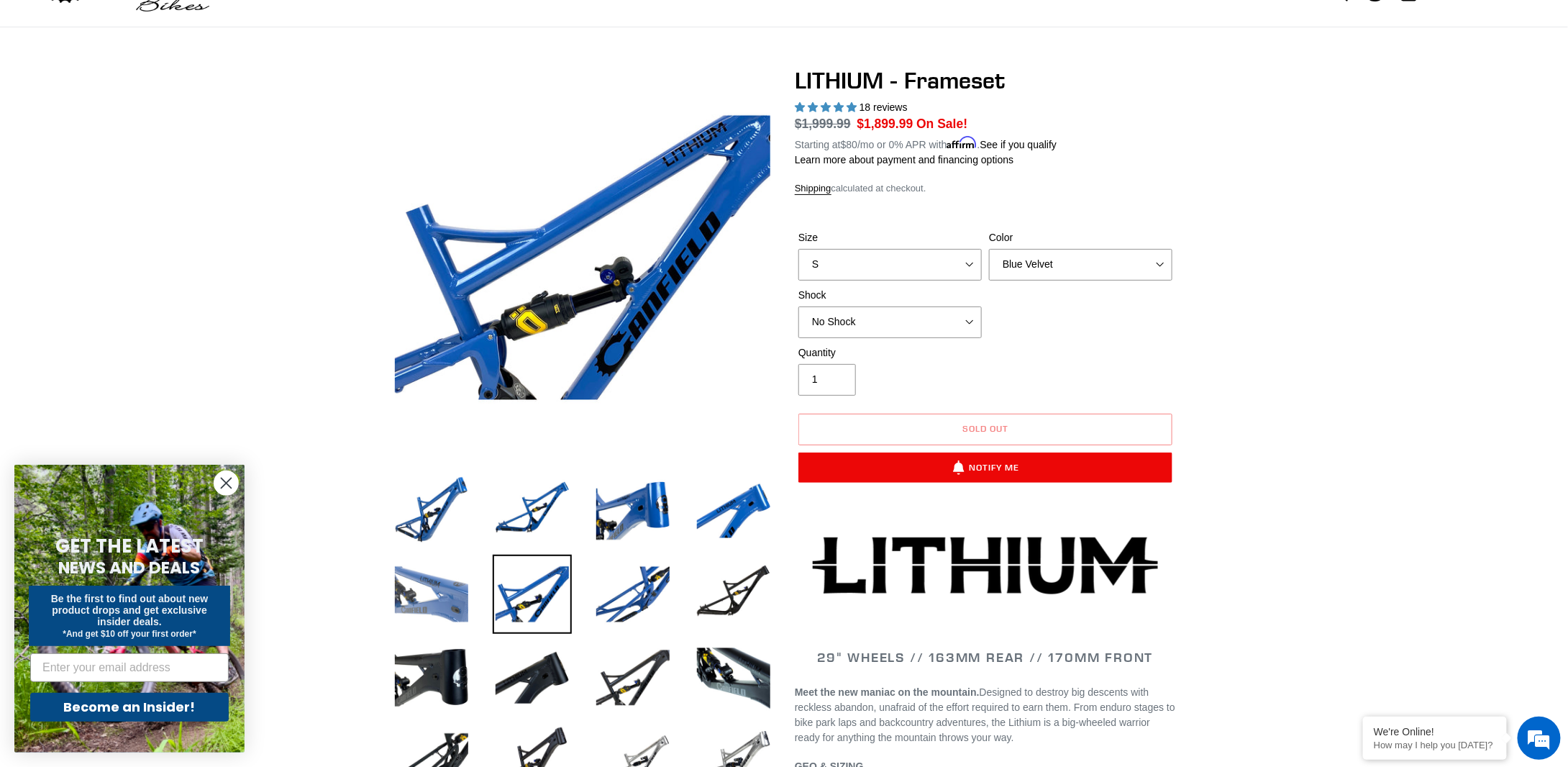
click at [469, 588] on img at bounding box center [432, 594] width 79 height 79
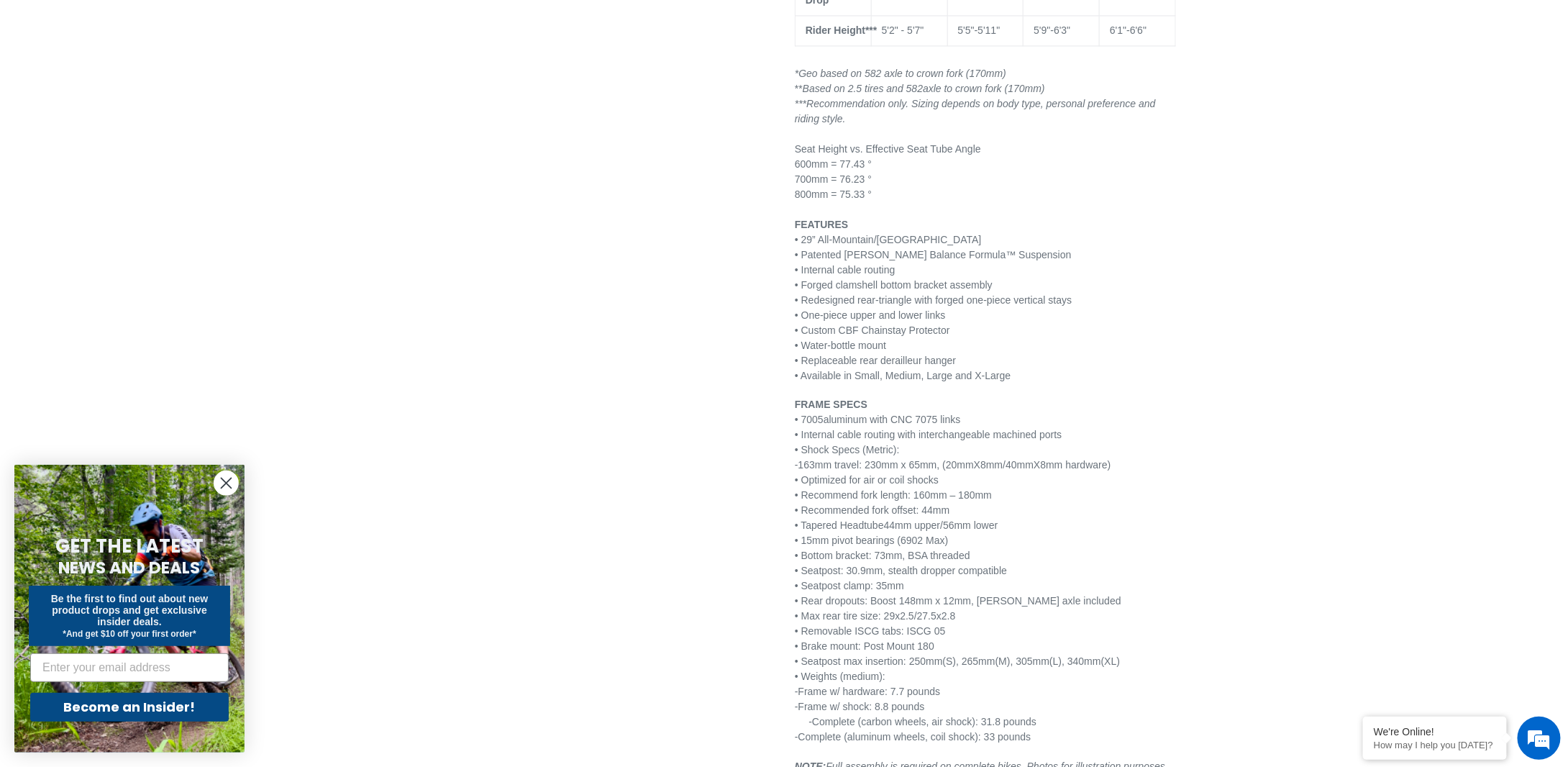
scroll to position [1583, 0]
